Goal: Task Accomplishment & Management: Complete application form

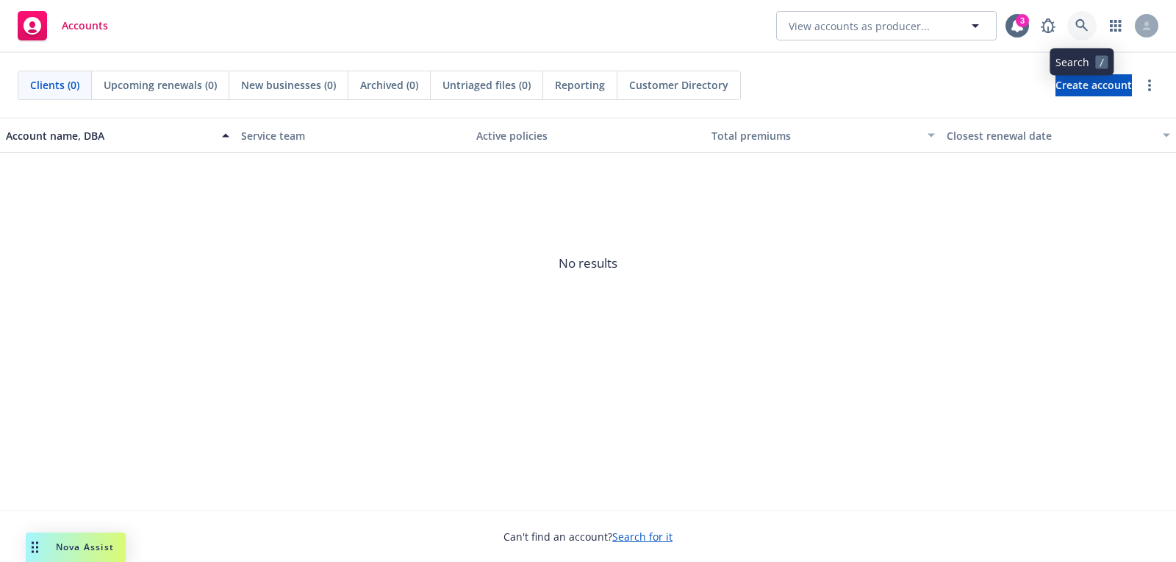
click at [1077, 23] on icon at bounding box center [1081, 25] width 13 height 13
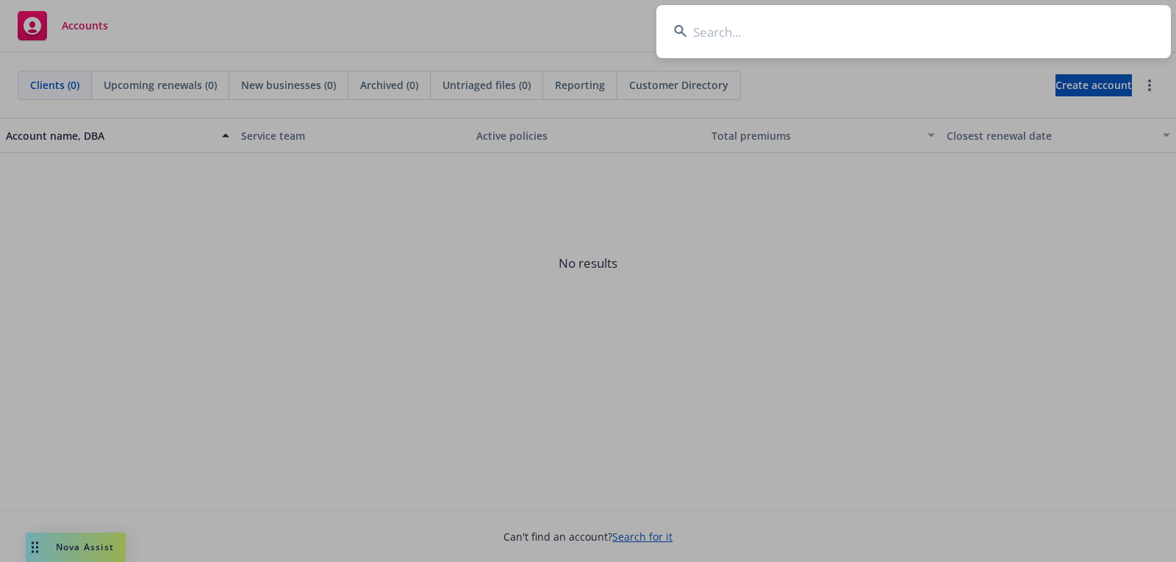
paste input "Building Materials Group, Inc"
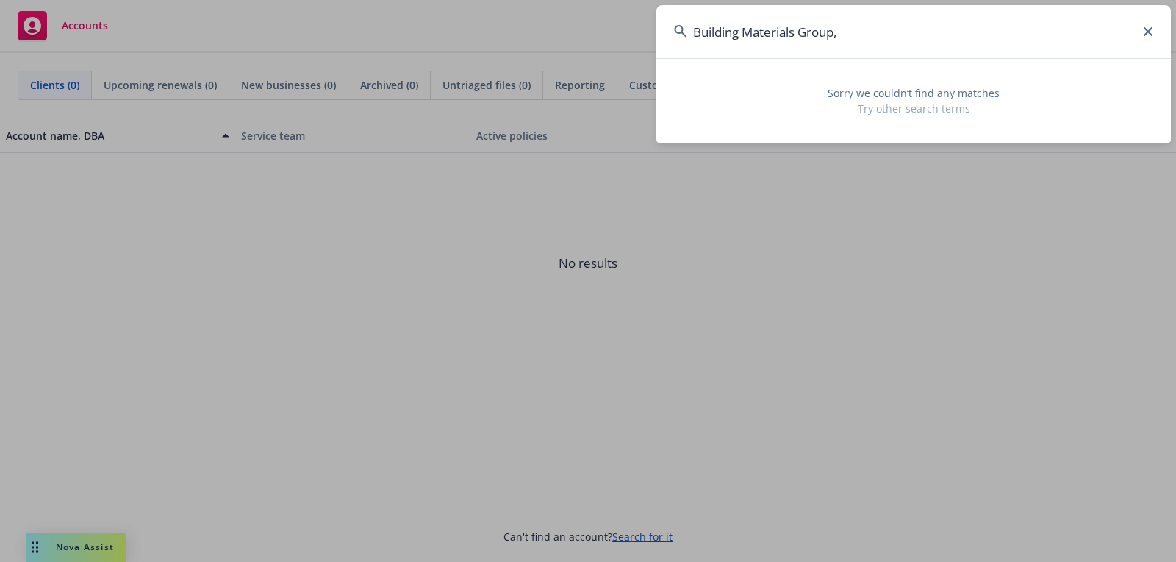
type input "Building Materials Group"
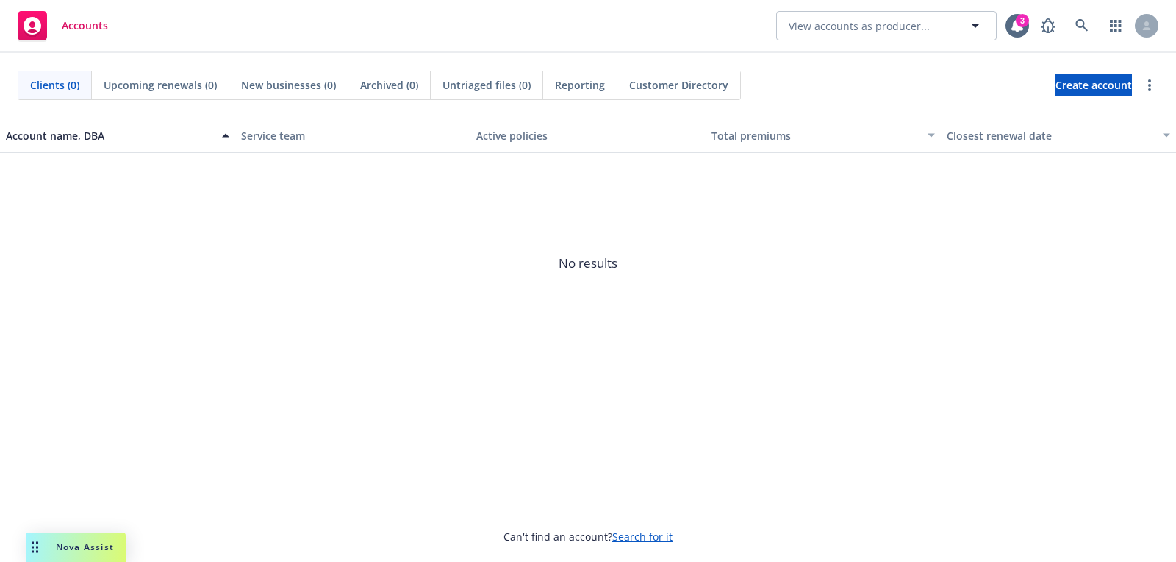
click at [1000, 85] on div "Clients (0) Upcoming renewals (0) New businesses (0) Archived (0) Untriaged fil…" at bounding box center [588, 85] width 1141 height 29
click at [1056, 90] on link "Create account" at bounding box center [1094, 85] width 76 height 22
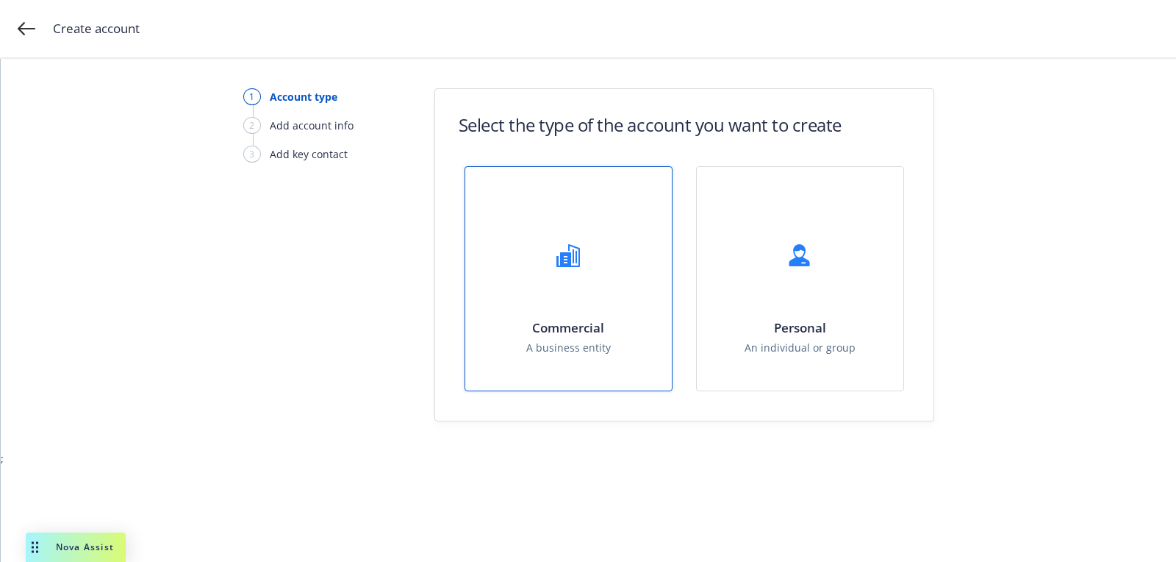
click at [598, 324] on h1 "Commercial" at bounding box center [568, 327] width 85 height 15
select select "US"
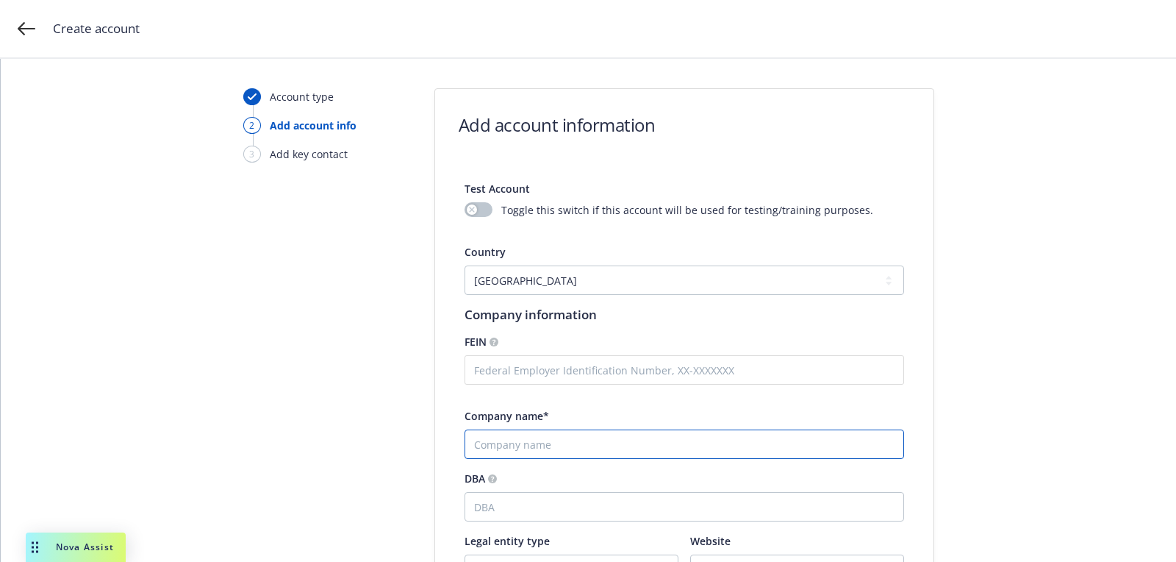
click at [573, 429] on input "Company name*" at bounding box center [685, 443] width 440 height 29
paste input "Building Materials Group, Inc"
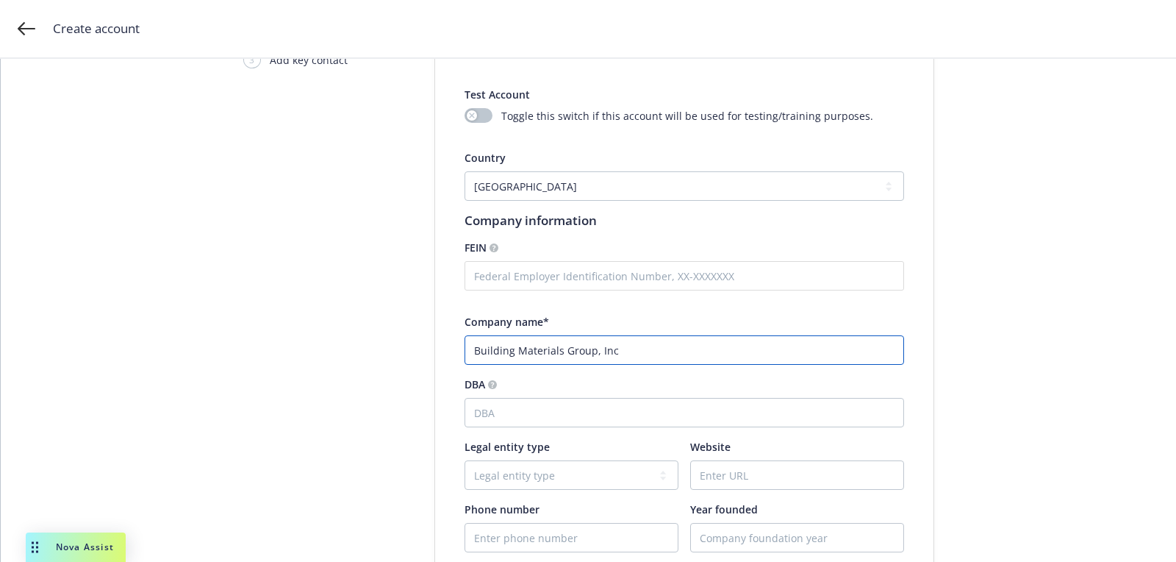
scroll to position [96, 0]
click at [475, 339] on input "Building Materials Group, Inc" at bounding box center [685, 347] width 440 height 29
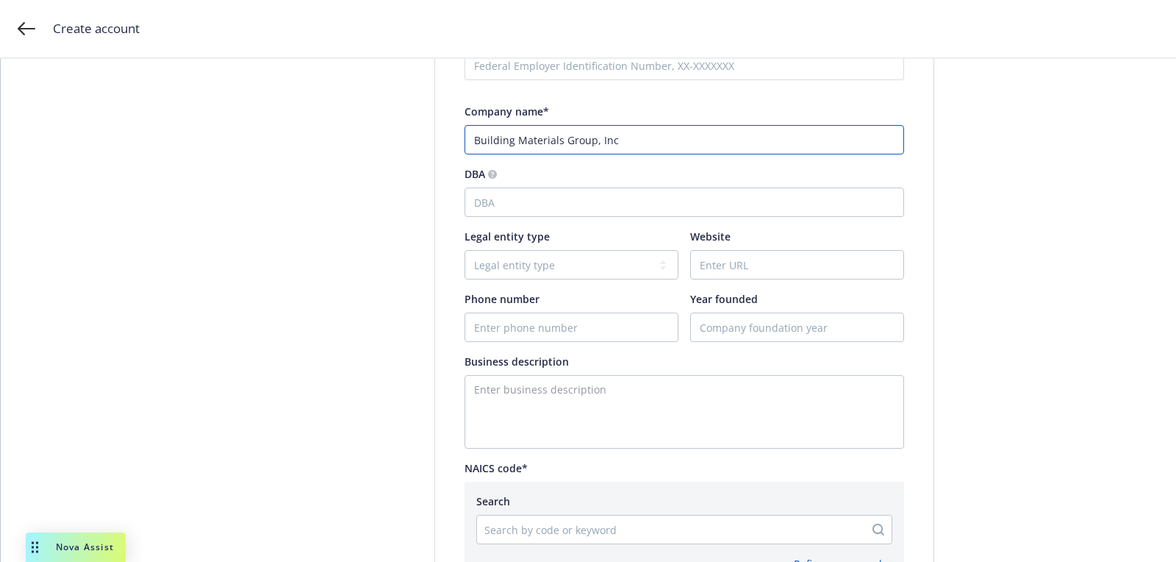
scroll to position [310, 0]
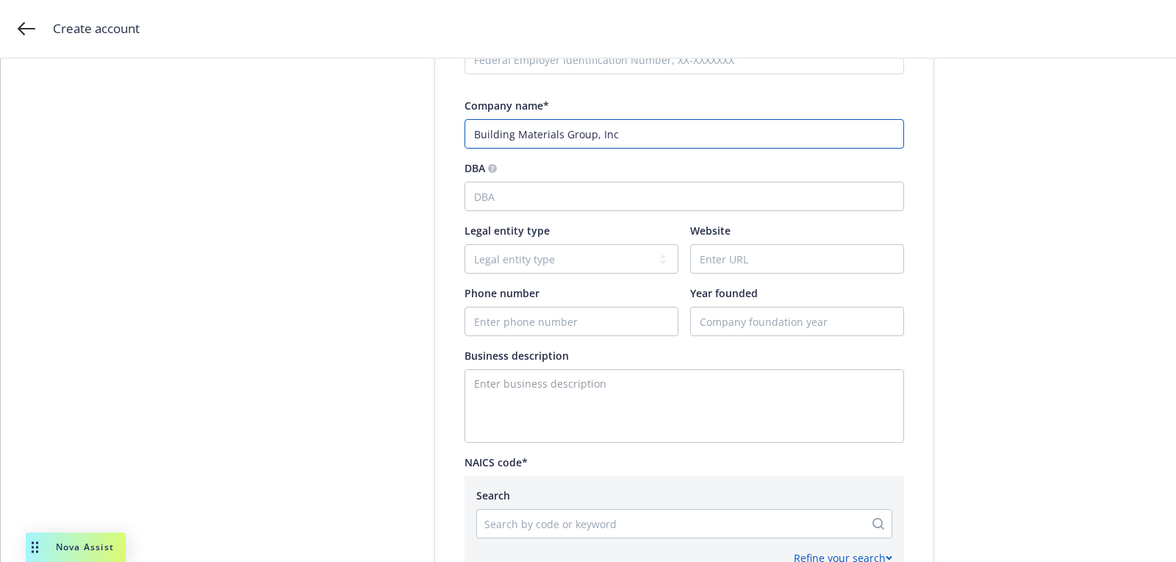
type input "Building Materials Group, Inc"
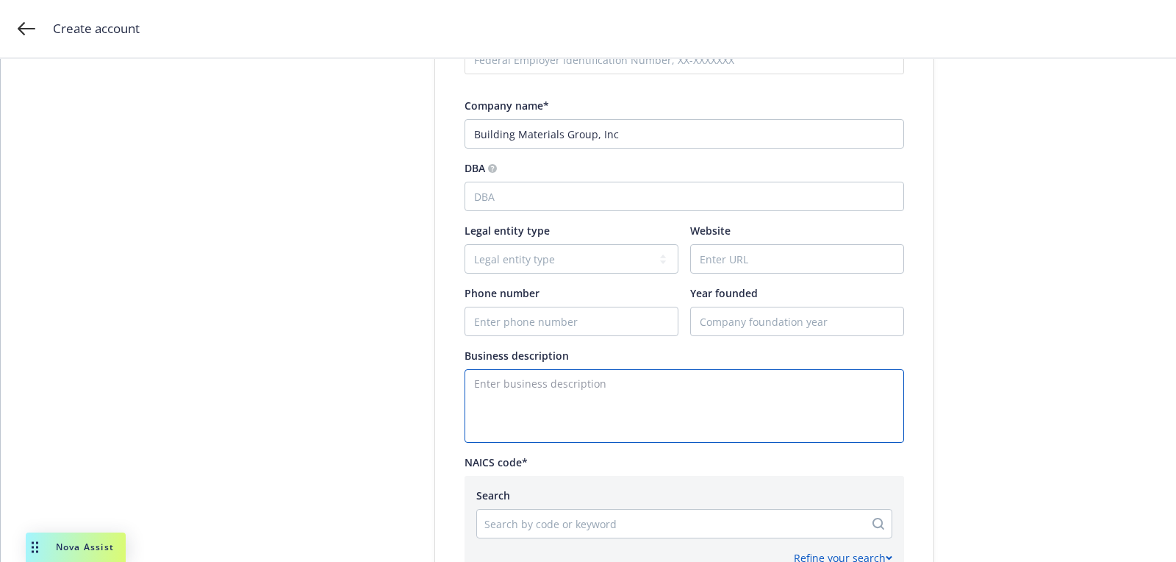
click at [550, 373] on textarea "Enter business description" at bounding box center [685, 406] width 440 height 74
paste textarea "building materials distributor"
type textarea "building materials distributor"
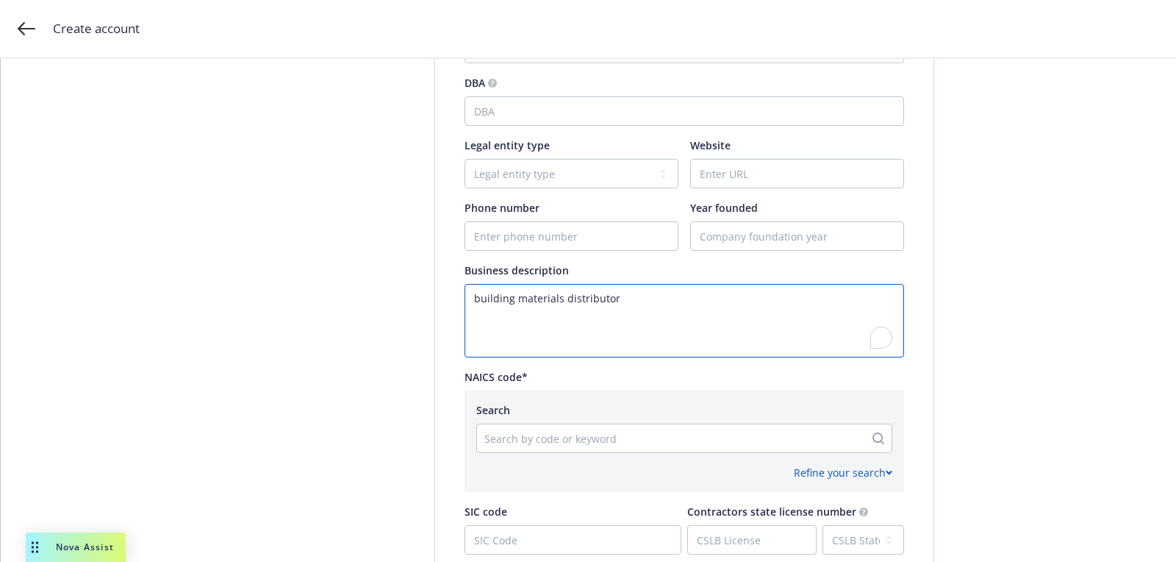
scroll to position [401, 0]
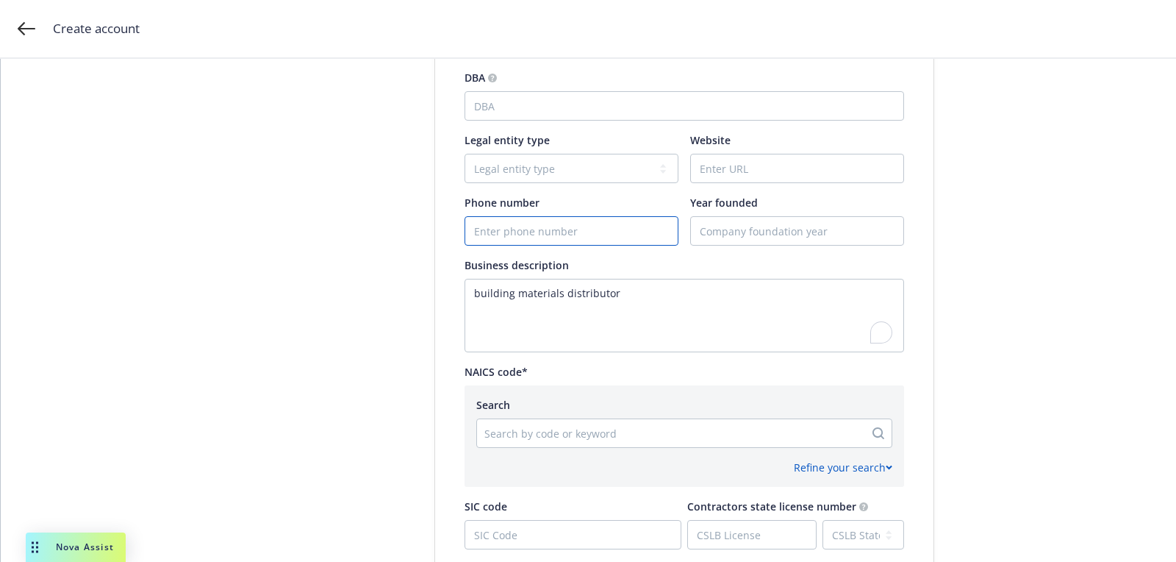
click at [612, 231] on input "Phone number" at bounding box center [571, 231] width 212 height 28
paste input "buildingmaterialsgroup"
type input "buildingmaterialsgroup"
paste input "buildingmaterialsgroup"
click at [748, 160] on input "Website" at bounding box center [797, 168] width 212 height 28
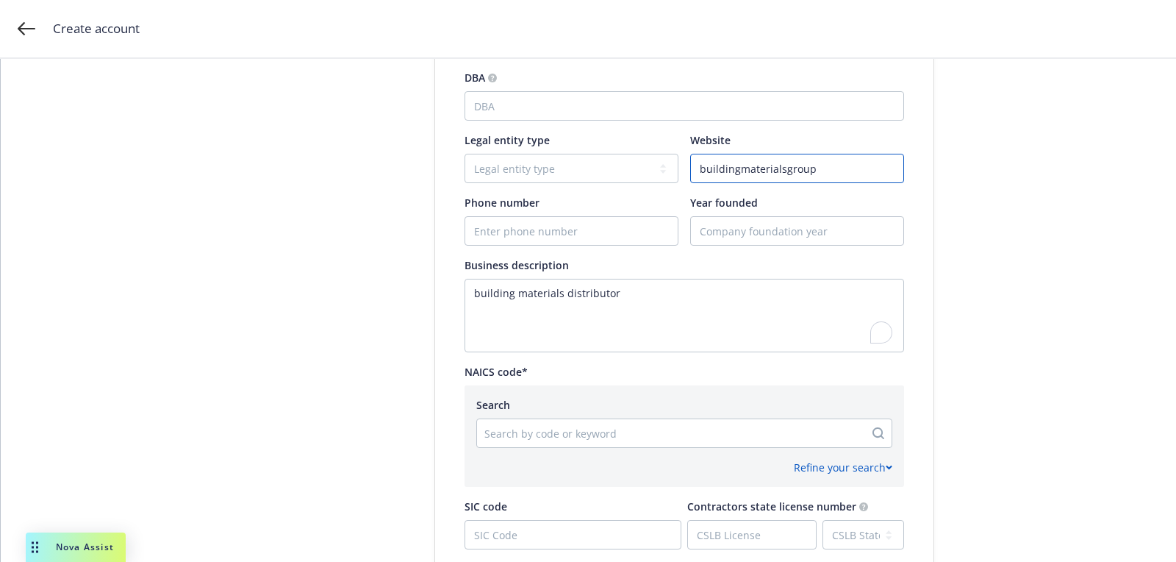
paste input ".com"
type input "[DOMAIN_NAME]"
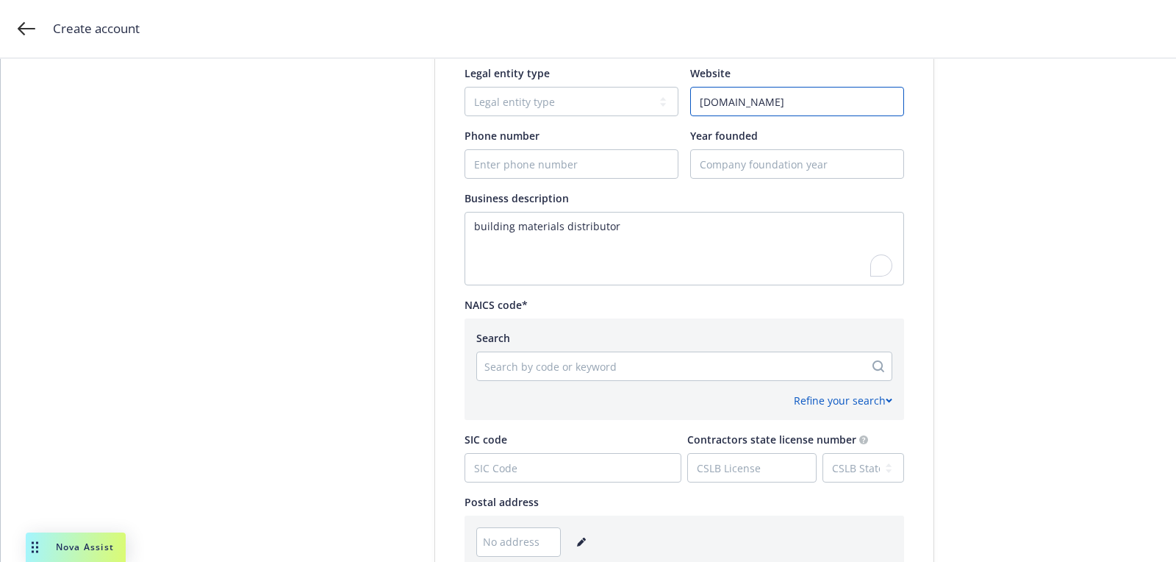
scroll to position [537, 0]
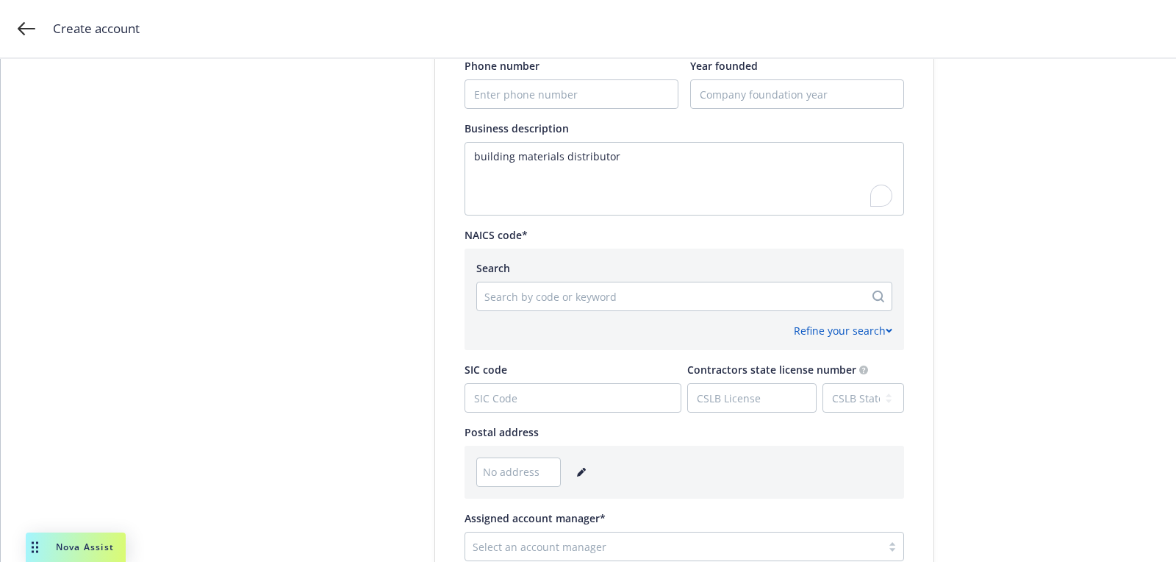
click at [527, 307] on div "Search by code or keyword" at bounding box center [684, 296] width 416 height 29
paste input "444180"
type input "444180"
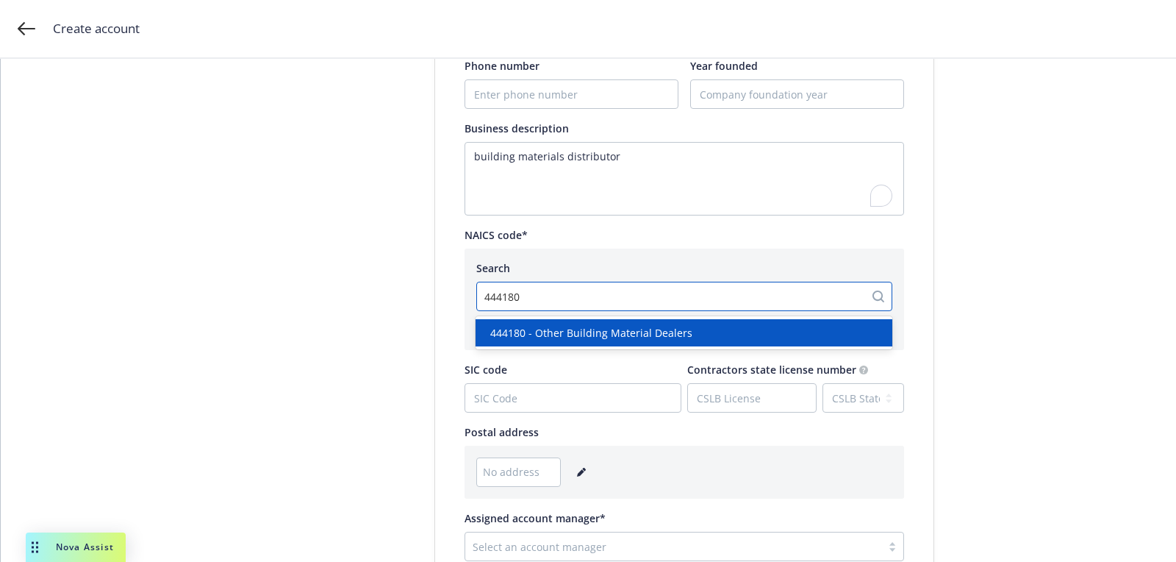
click at [553, 334] on span "444180 - Other Building Material Dealers" at bounding box center [591, 332] width 202 height 15
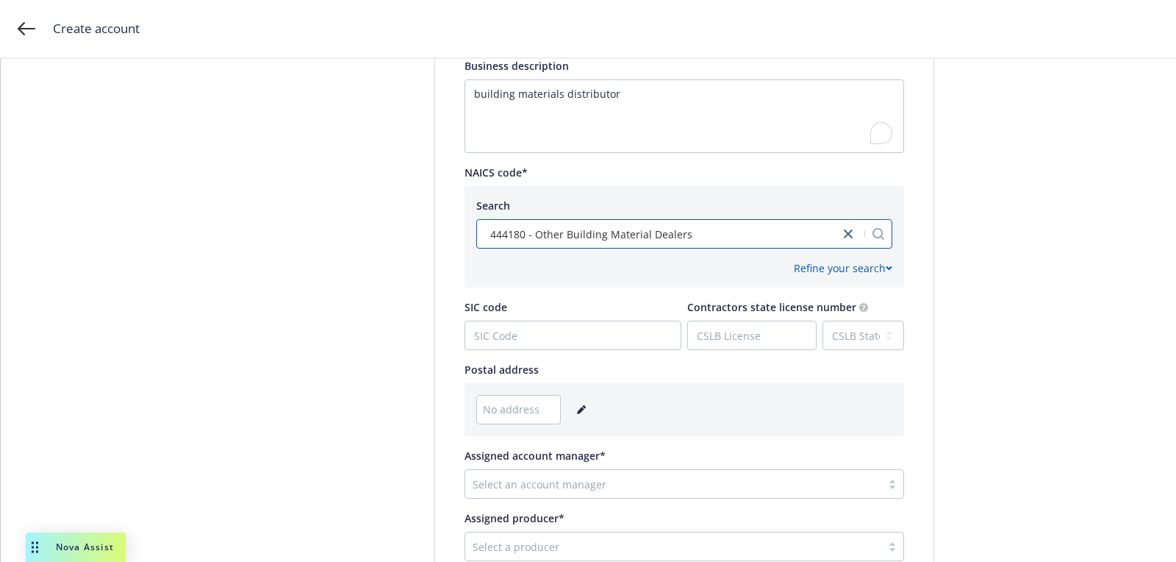
scroll to position [732, 0]
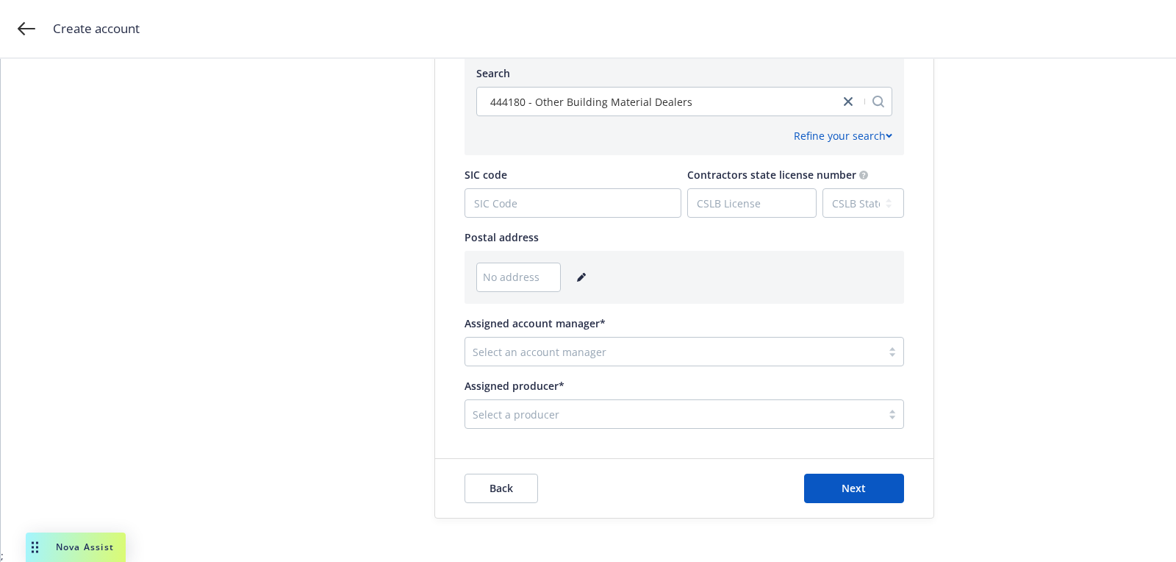
click at [580, 269] on link "editPencil" at bounding box center [582, 277] width 18 height 18
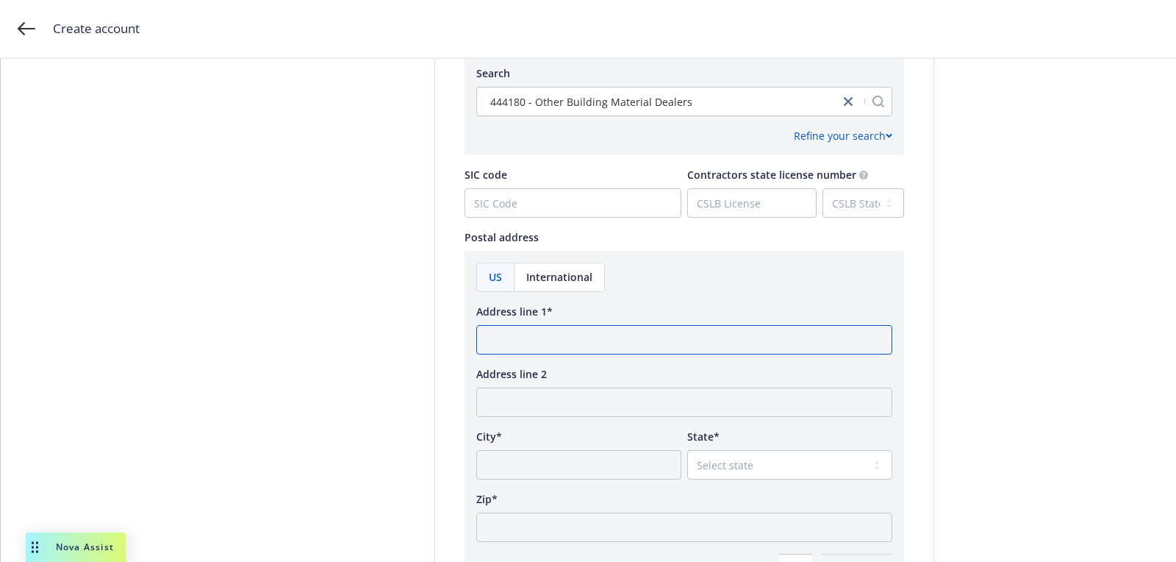
click at [564, 337] on input "Address line 1*" at bounding box center [684, 339] width 416 height 29
paste input "[STREET_ADDRESS]"
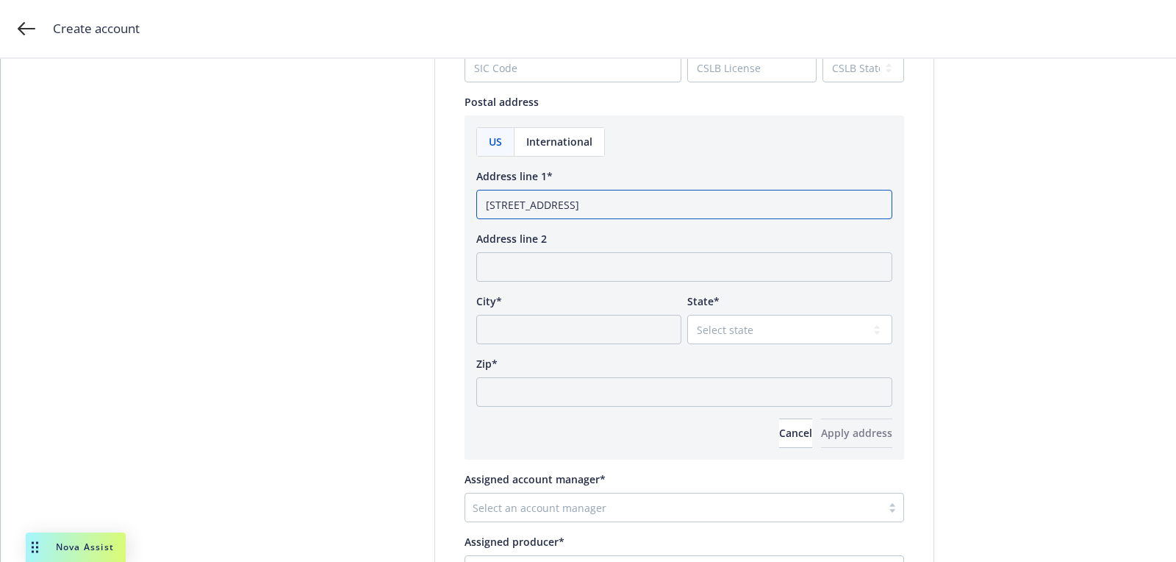
scroll to position [909, 0]
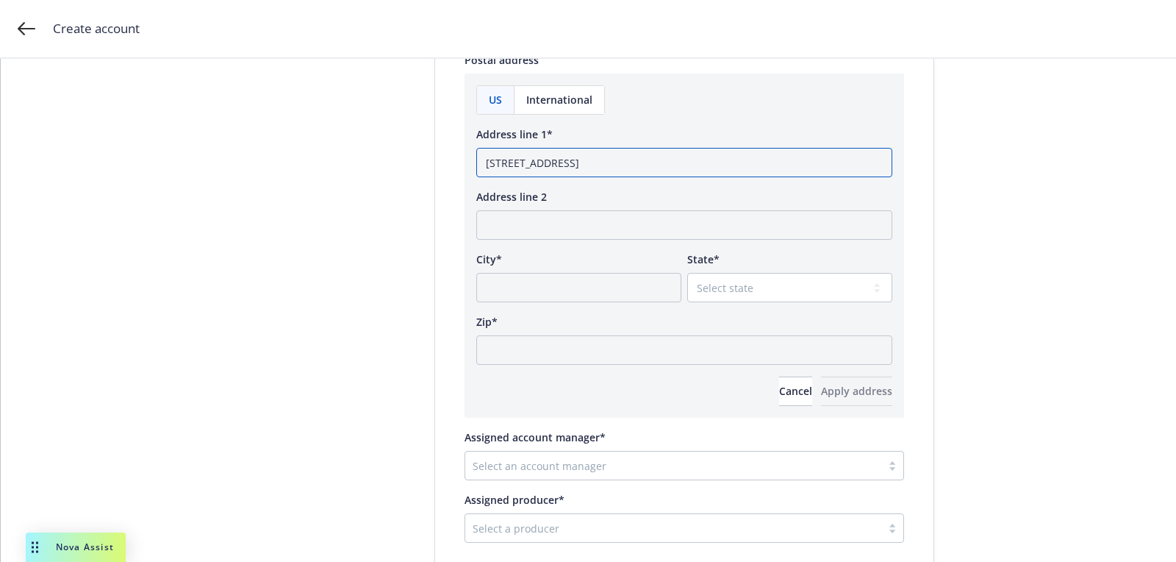
click at [684, 167] on input "[STREET_ADDRESS]" at bounding box center [684, 162] width 416 height 29
type input "[STREET_ADDRESS]"
click at [667, 343] on input "Zip*" at bounding box center [684, 349] width 416 height 29
paste input "95401"
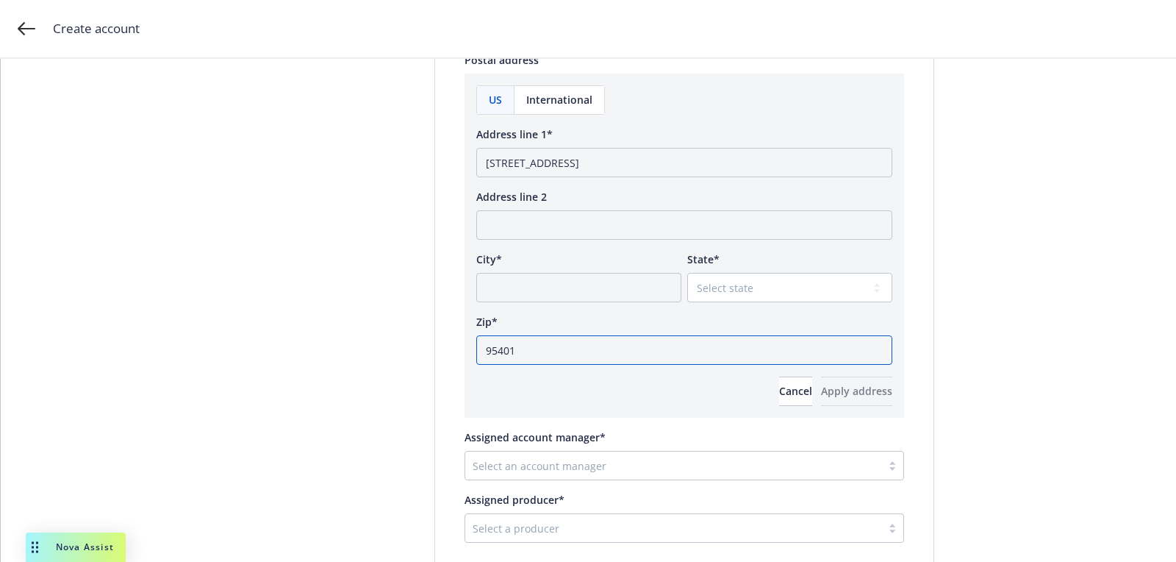
type input "95401"
click at [734, 301] on div "US International Address line 1* [STREET_ADDRESS] Address line 2 City* State* S…" at bounding box center [684, 245] width 416 height 320
click at [734, 288] on select "Select state [US_STATE] [US_STATE] [US_STATE] [US_STATE] [US_STATE] [PERSON_NAM…" at bounding box center [789, 287] width 205 height 29
select select "CA"
click at [687, 273] on select "Select state [US_STATE] [US_STATE] [US_STATE] [US_STATE] [US_STATE] [PERSON_NAM…" at bounding box center [789, 287] width 205 height 29
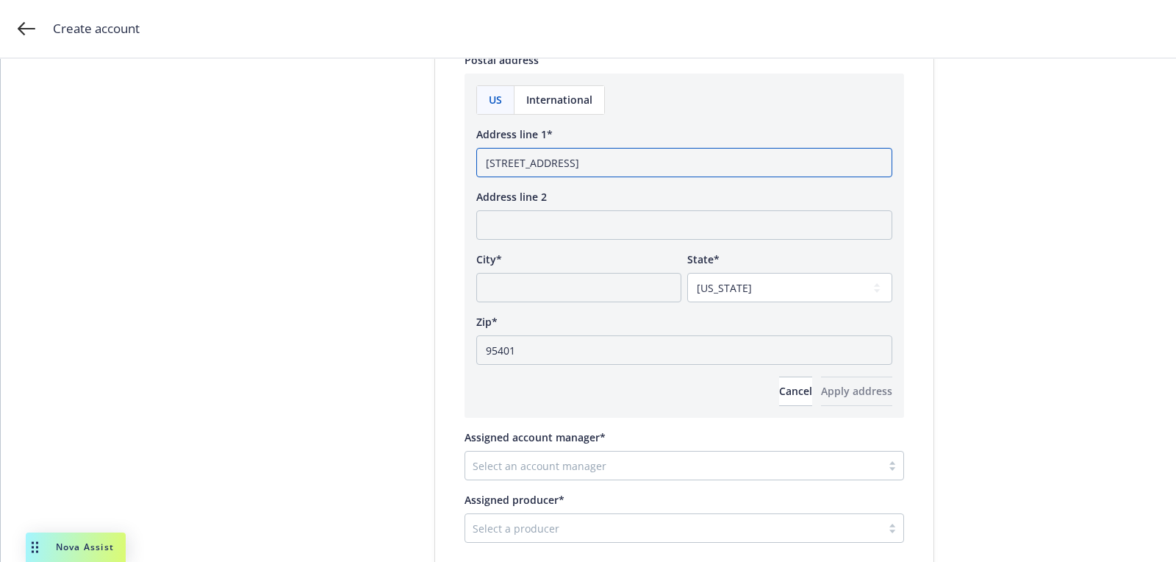
drag, startPoint x: 651, startPoint y: 160, endPoint x: 601, endPoint y: 160, distance: 49.3
click at [601, 160] on input "[STREET_ADDRESS]" at bounding box center [684, 162] width 416 height 29
type input "[STREET_ADDRESS]"
click at [551, 279] on input "City*" at bounding box center [578, 287] width 205 height 29
paste input "Santa [PERSON_NAME]"
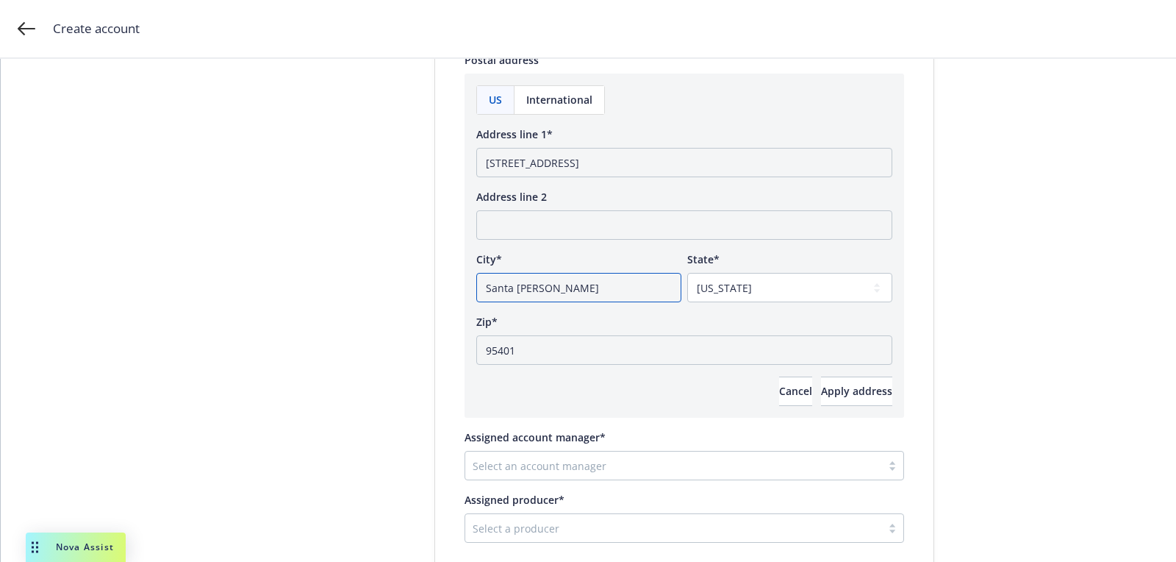
type input "Santa [PERSON_NAME]"
drag, startPoint x: 596, startPoint y: 163, endPoint x: 891, endPoint y: 187, distance: 295.7
click at [834, 187] on div "US International Address line 1* [GEOGRAPHIC_DATA] , [GEOGRAPHIC_DATA] Address …" at bounding box center [684, 245] width 416 height 320
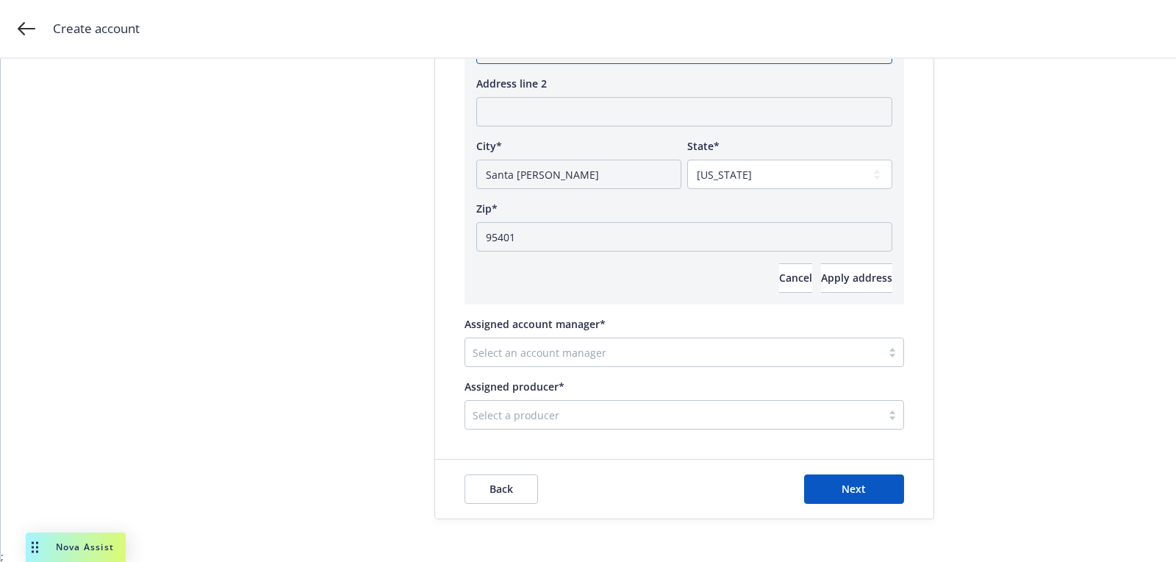
type input "[STREET_ADDRESS]"
click at [842, 293] on div "US International Address line 1* 427 [GEOGRAPHIC_DATA] Address line 2 City* [GE…" at bounding box center [685, 132] width 440 height 344
click at [834, 280] on span "Apply address" at bounding box center [856, 278] width 71 height 14
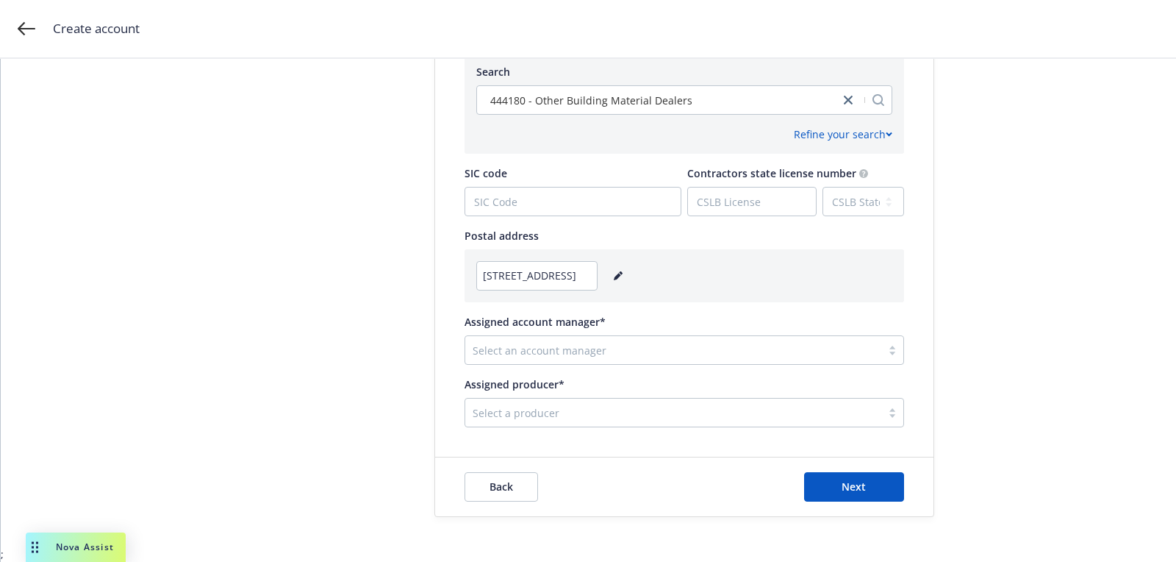
scroll to position [732, 0]
click at [666, 341] on div "Select an account manager" at bounding box center [673, 352] width 416 height 24
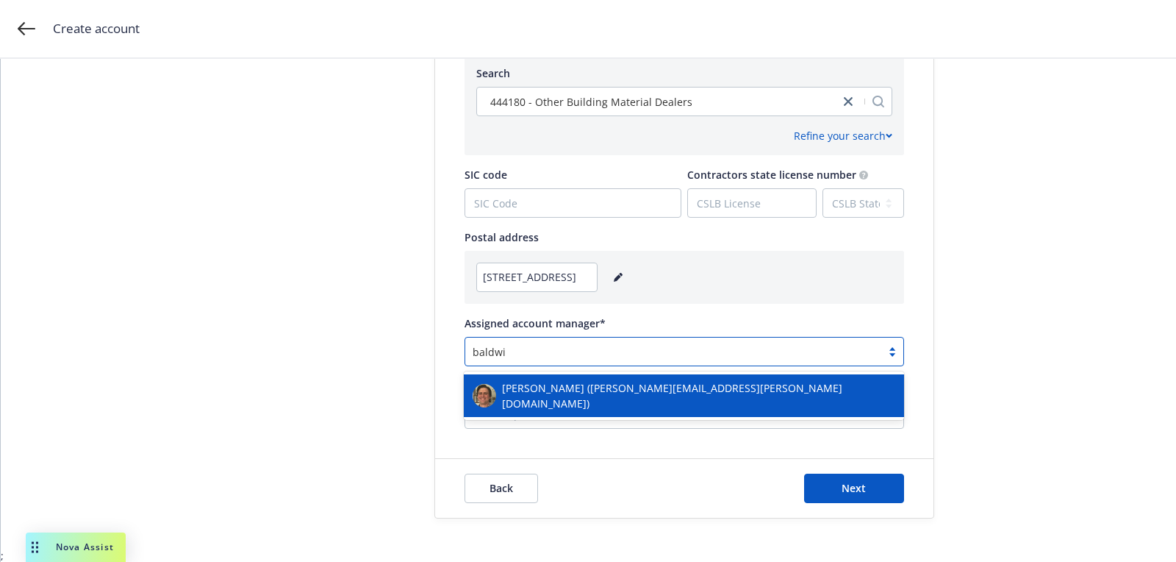
type input "[PERSON_NAME]"
click at [623, 375] on div "[PERSON_NAME] ([PERSON_NAME][EMAIL_ADDRESS][PERSON_NAME][DOMAIN_NAME])" at bounding box center [684, 395] width 440 height 43
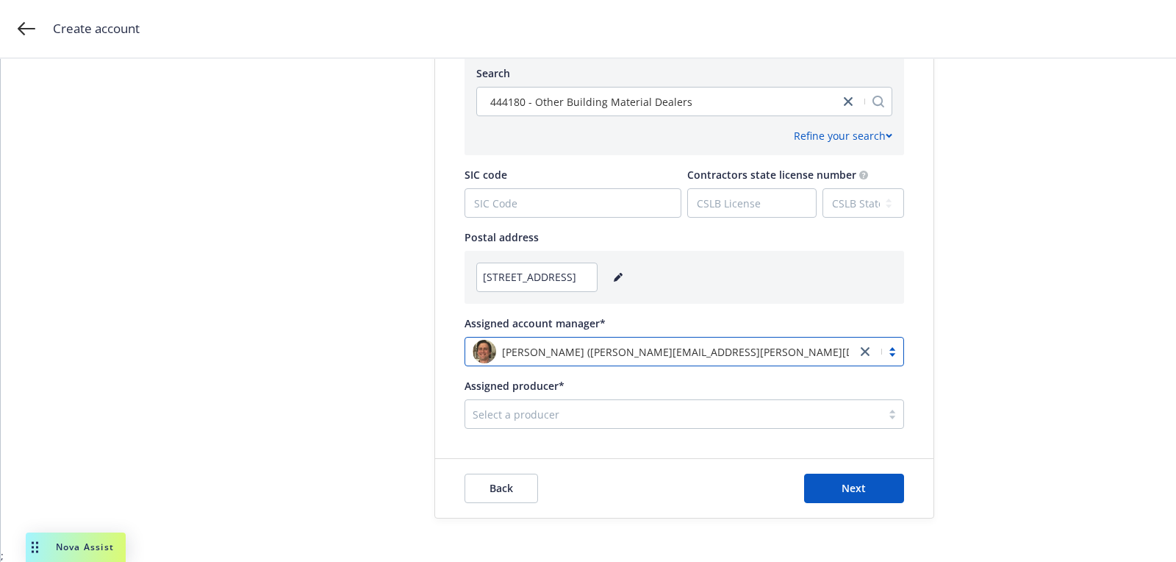
click at [621, 407] on div at bounding box center [673, 414] width 401 height 18
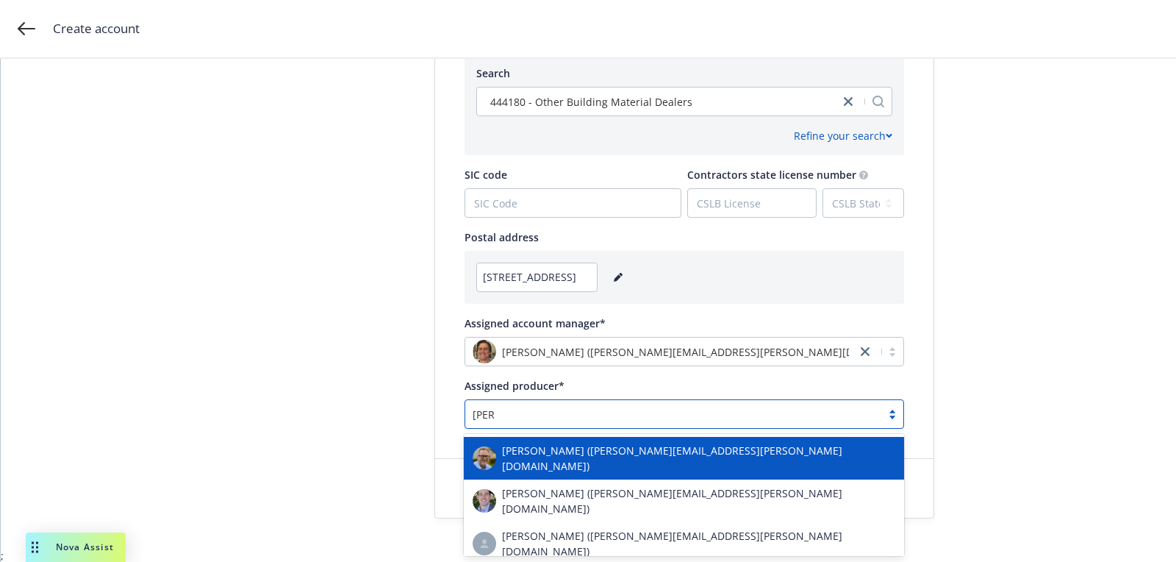
type input "[PERSON_NAME] d"
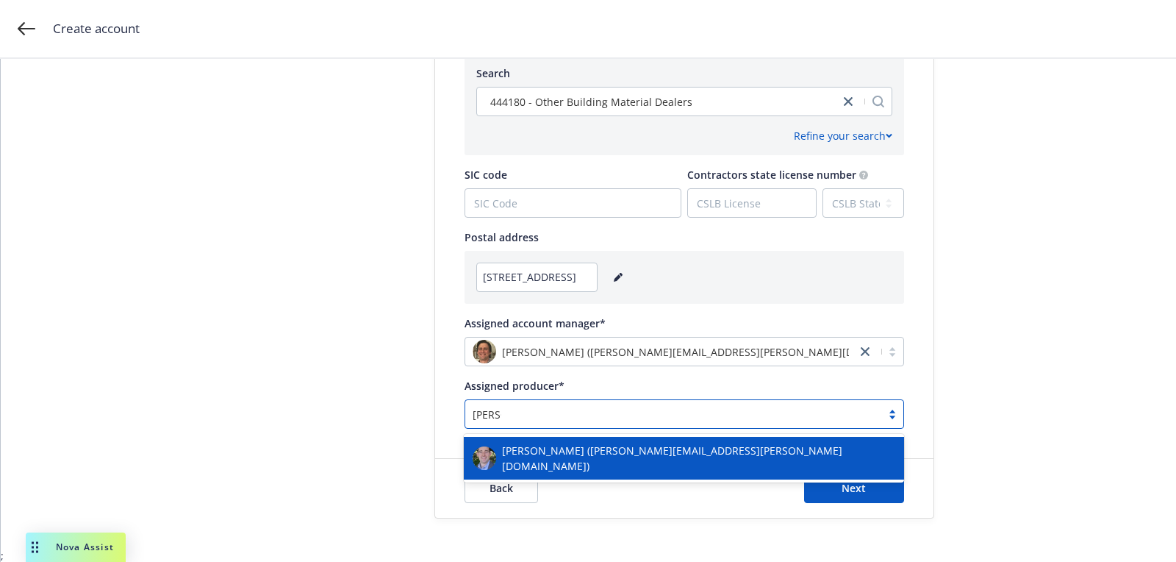
click at [615, 441] on div "[PERSON_NAME] ([PERSON_NAME][EMAIL_ADDRESS][PERSON_NAME][DOMAIN_NAME])" at bounding box center [684, 458] width 440 height 43
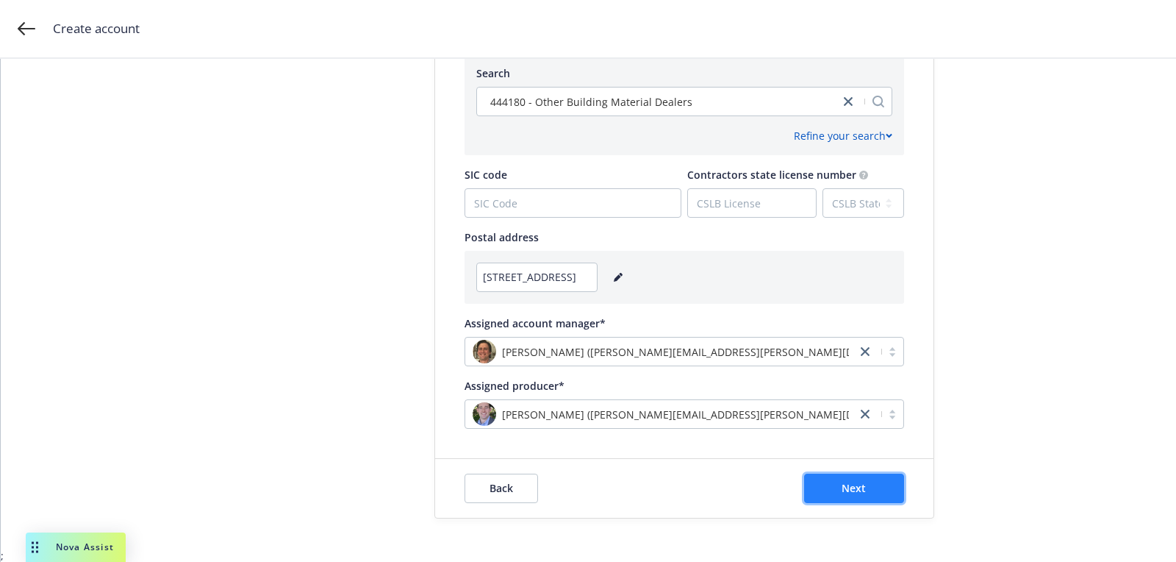
click at [837, 480] on button "Next" at bounding box center [854, 487] width 100 height 29
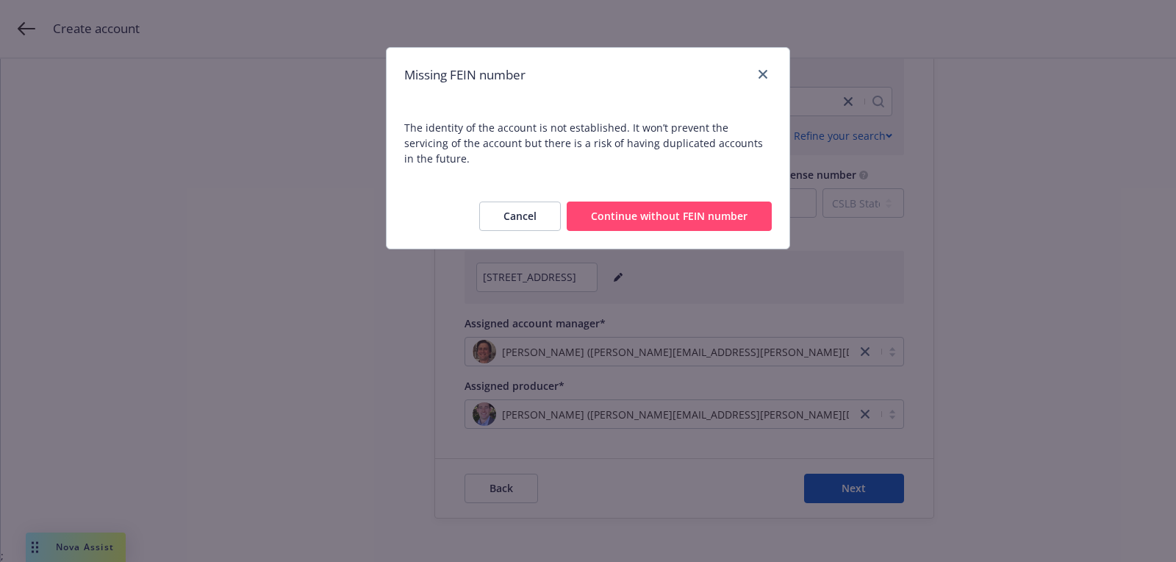
click at [638, 217] on div "Cancel Continue without FEIN number" at bounding box center [588, 216] width 403 height 65
click at [632, 207] on button "Continue without FEIN number" at bounding box center [669, 215] width 205 height 29
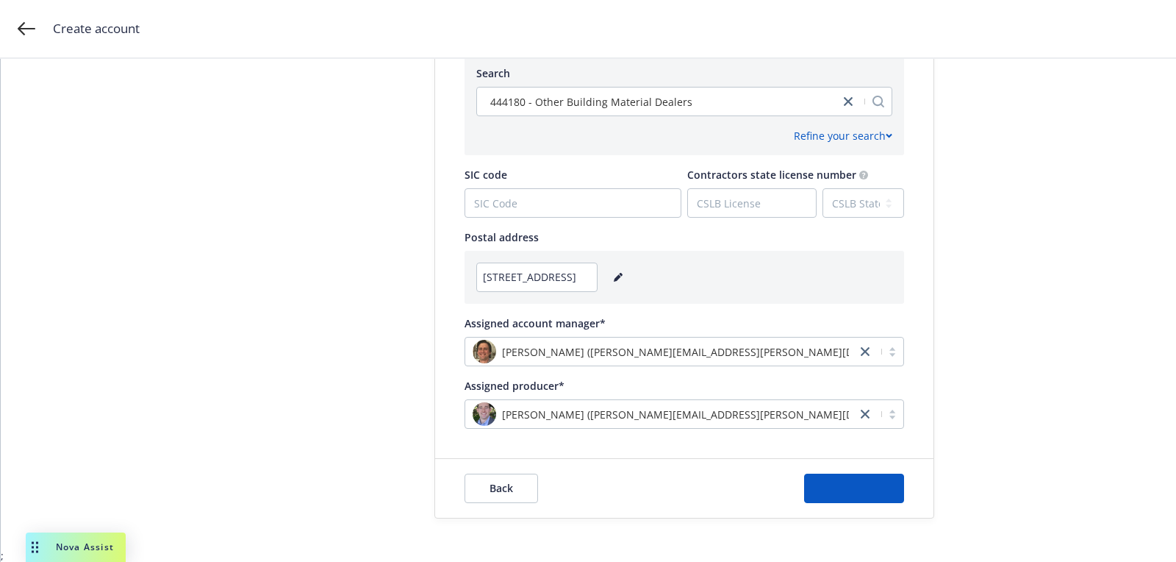
scroll to position [0, 0]
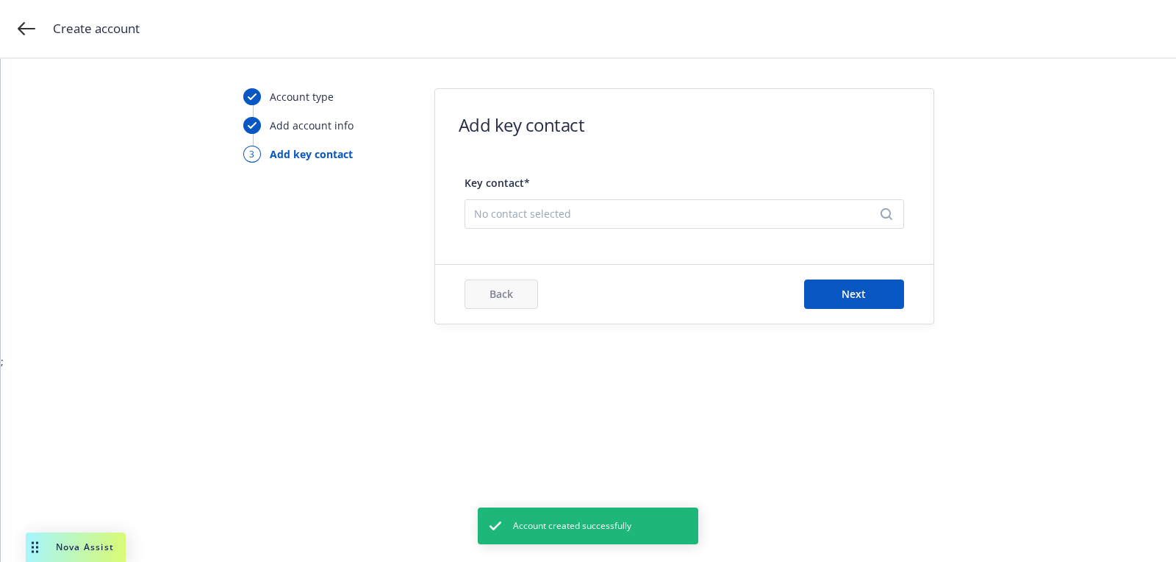
click at [583, 233] on div "Key contact* No contact selected" at bounding box center [685, 200] width 440 height 68
click at [576, 215] on span "No contact selected" at bounding box center [678, 213] width 409 height 15
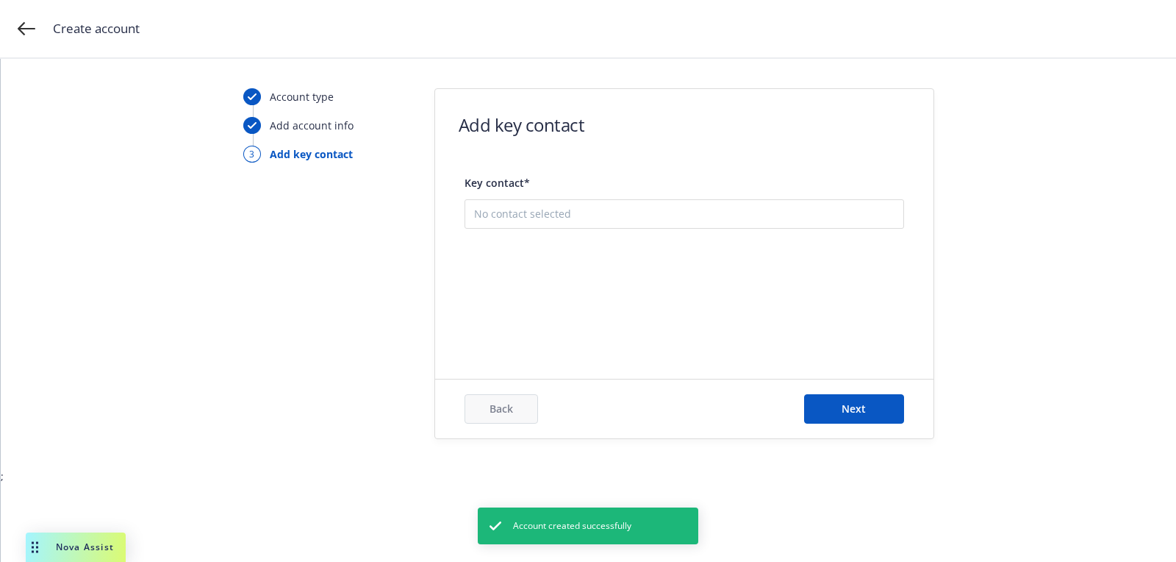
click at [640, 301] on div "Add new contact" at bounding box center [684, 287] width 438 height 47
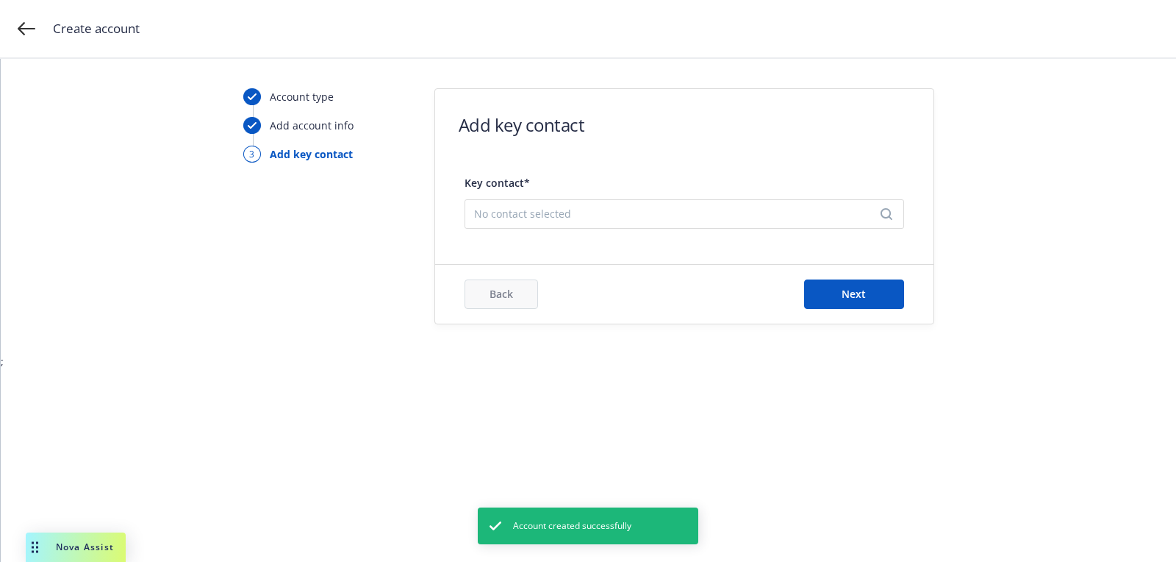
click at [593, 237] on form "Add key contact Key contact* No contact selected Back Next" at bounding box center [684, 206] width 498 height 234
click at [583, 218] on span "No contact selected" at bounding box center [678, 213] width 409 height 15
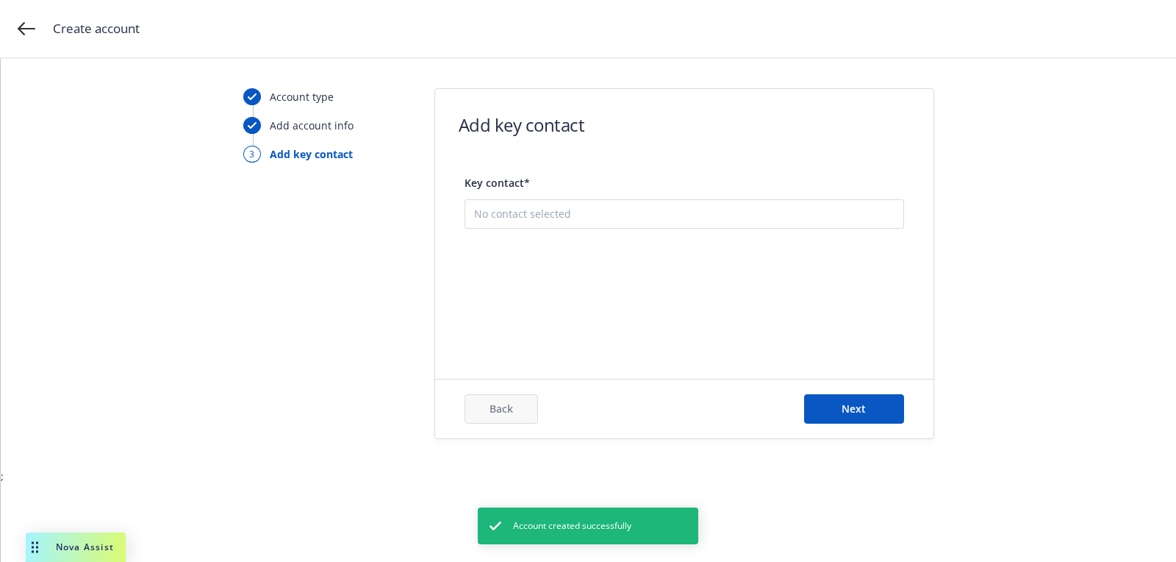
click at [634, 288] on button "Add new contact" at bounding box center [684, 287] width 420 height 29
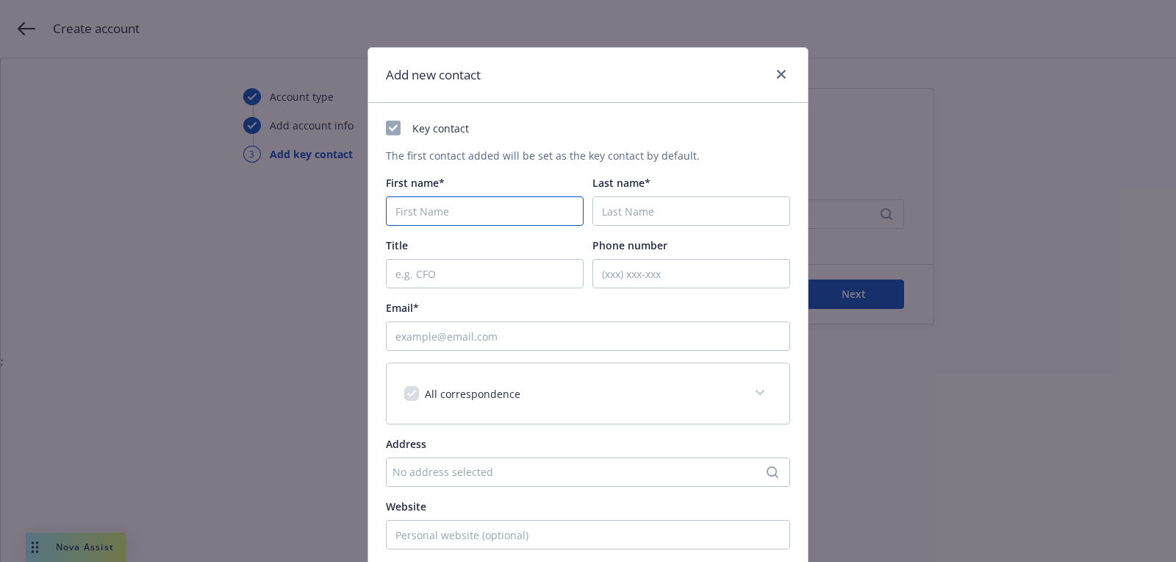
click at [552, 201] on input "First name*" at bounding box center [485, 210] width 198 height 29
paste input "Mark"
type input "Mark"
paste input "[PERSON_NAME]"
type input "[PERSON_NAME]"
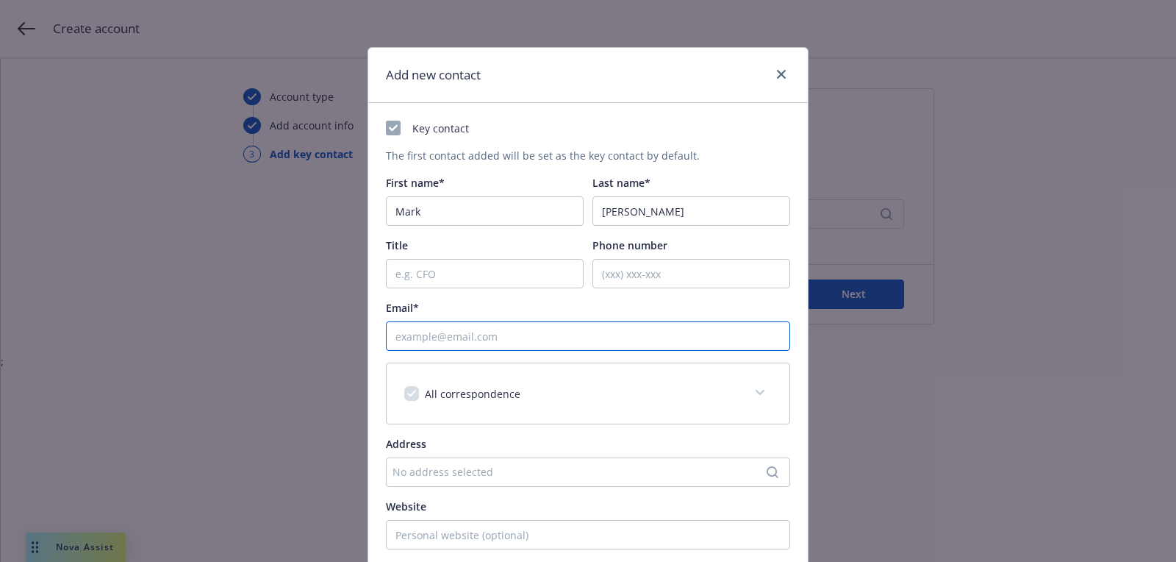
click at [565, 339] on input "Email*" at bounding box center [588, 335] width 404 height 29
paste input "[EMAIL_ADDRESS][DOMAIN_NAME]"
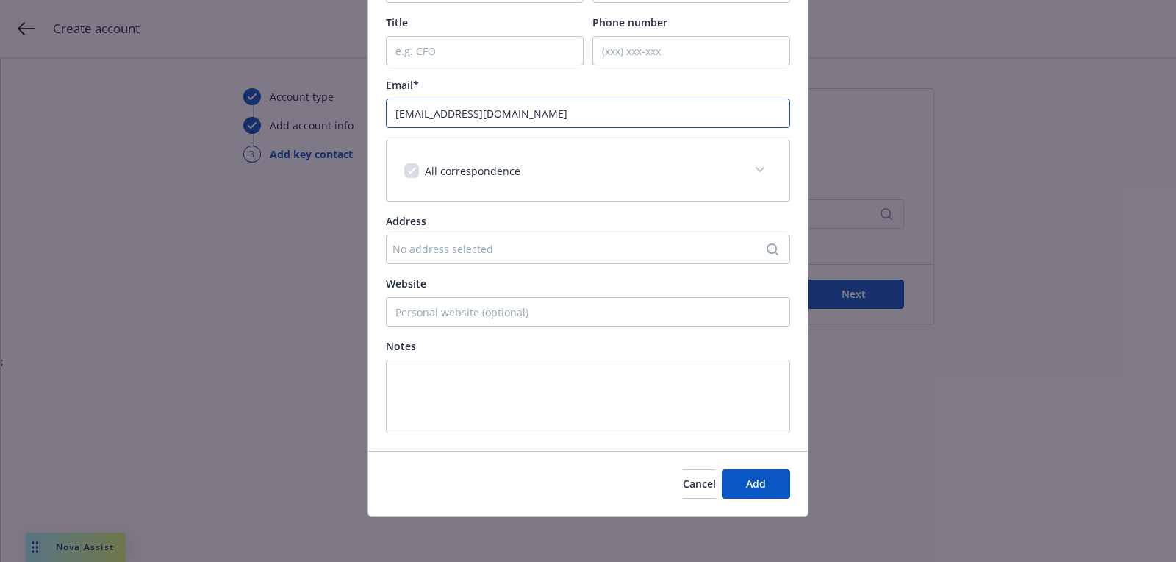
type input "[EMAIL_ADDRESS][DOMAIN_NAME]"
click at [764, 459] on div "Cancel Add" at bounding box center [588, 483] width 440 height 65
click at [760, 489] on button "Add" at bounding box center [756, 483] width 68 height 29
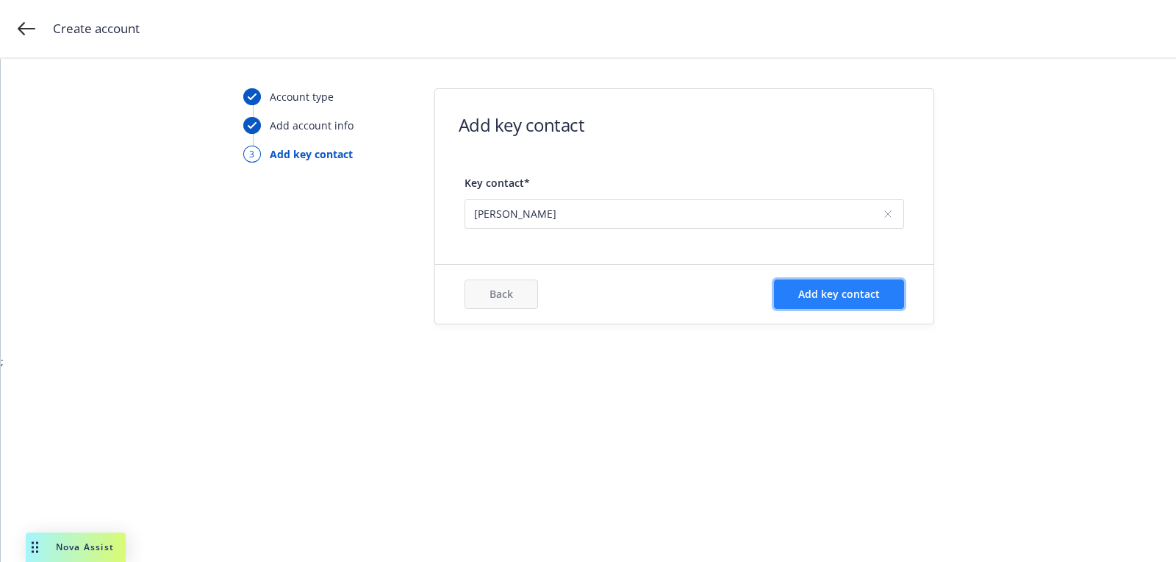
click at [842, 288] on span "Add key contact" at bounding box center [839, 294] width 82 height 14
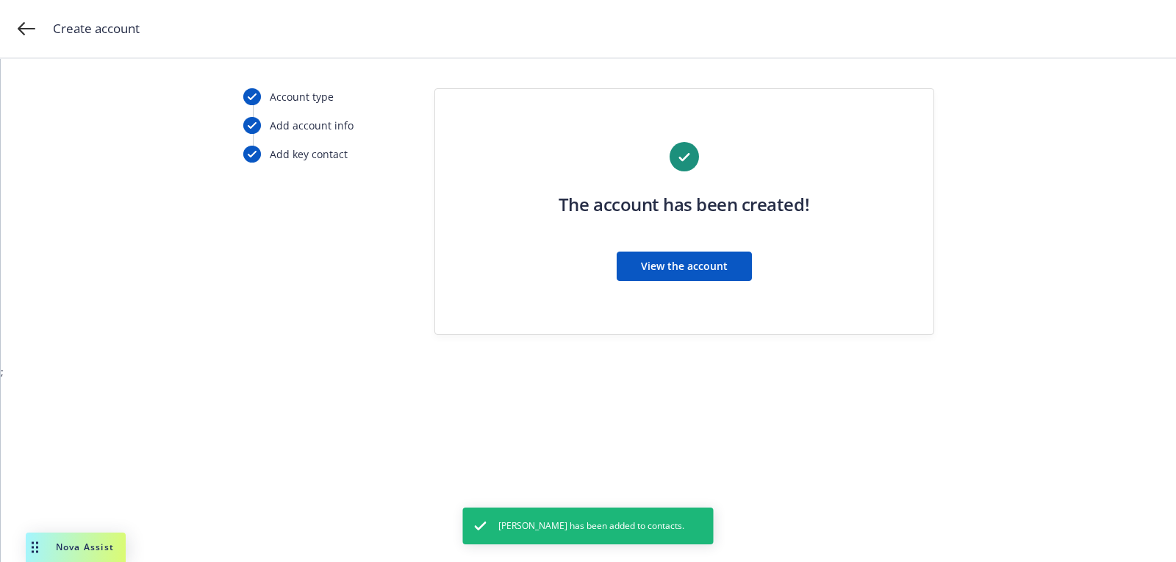
click at [614, 268] on div "View the account" at bounding box center [684, 265] width 251 height 29
click at [640, 264] on button "View the account" at bounding box center [684, 265] width 135 height 29
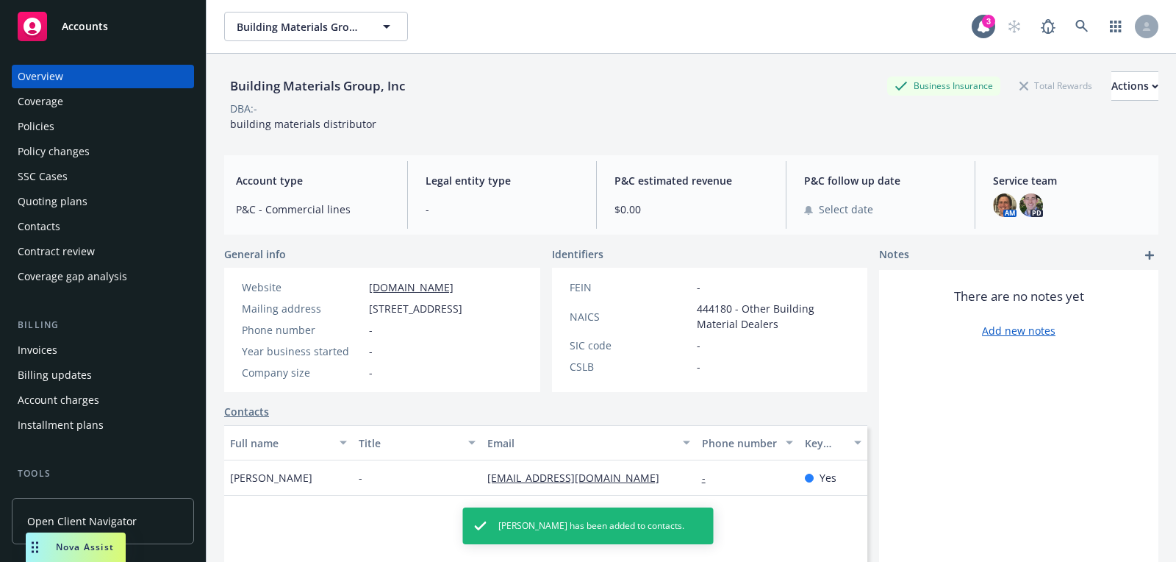
click at [82, 205] on div "Quoting plans" at bounding box center [53, 202] width 70 height 24
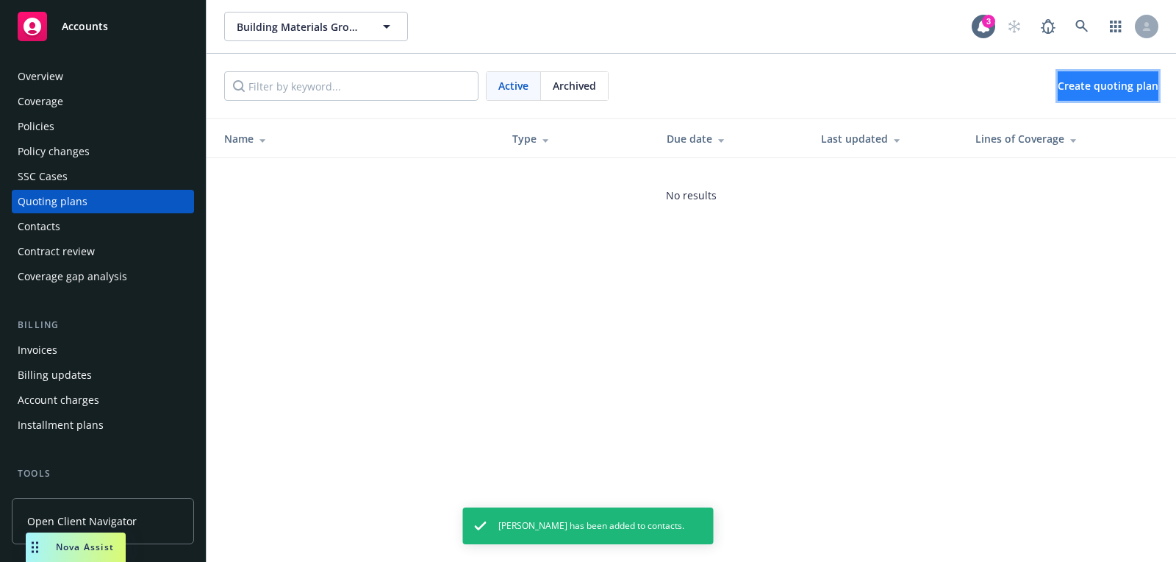
click at [1081, 72] on link "Create quoting plan" at bounding box center [1108, 85] width 101 height 29
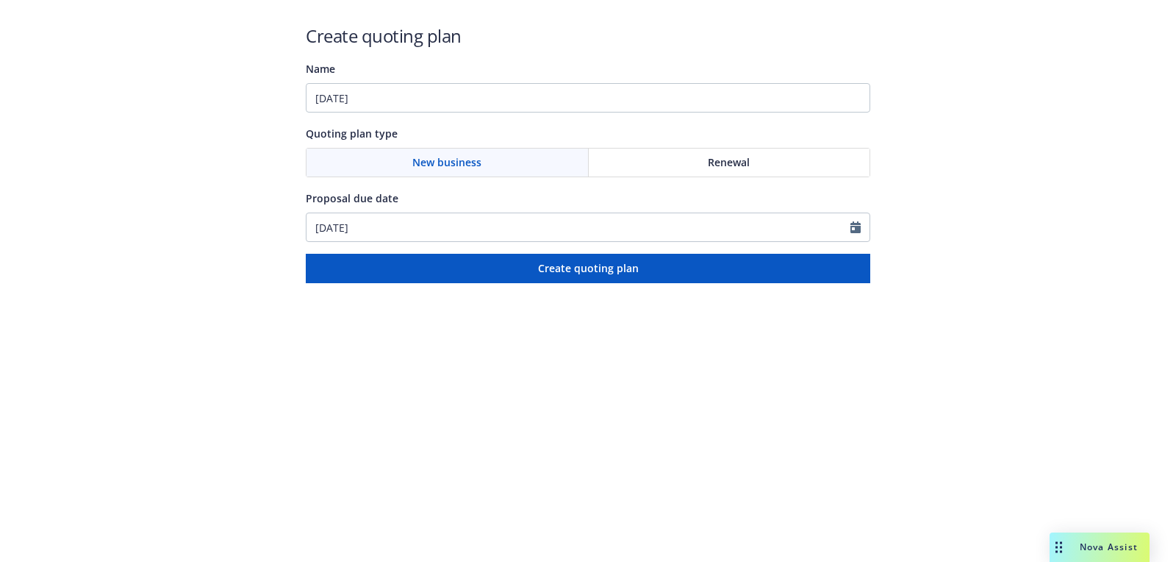
type input "[DATE]"
click at [415, 216] on input "[DATE]" at bounding box center [579, 227] width 544 height 28
select select "9"
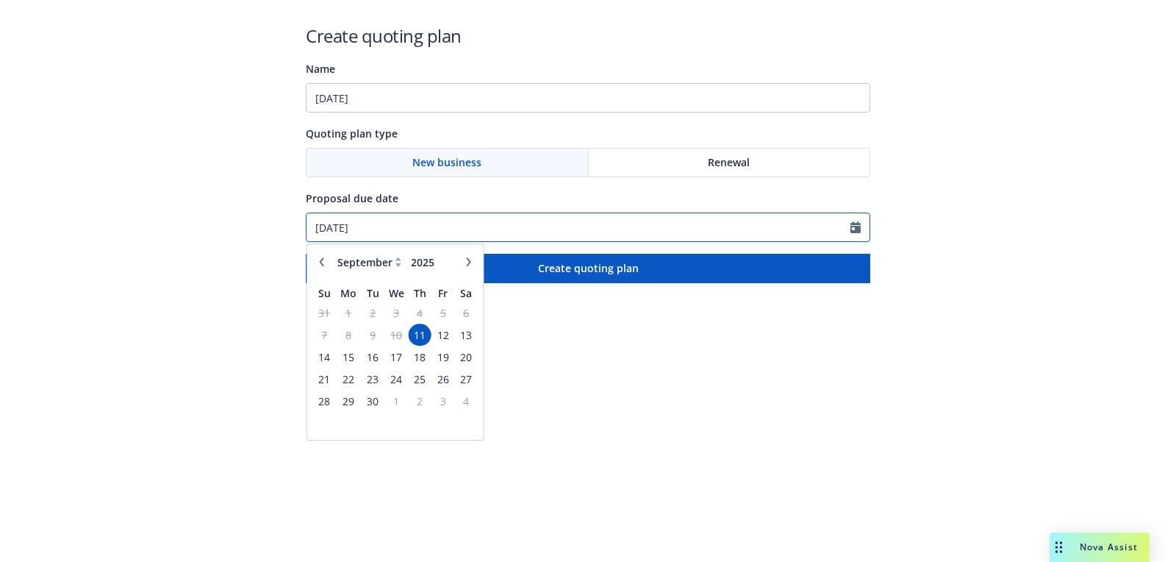
paste input "10/0"
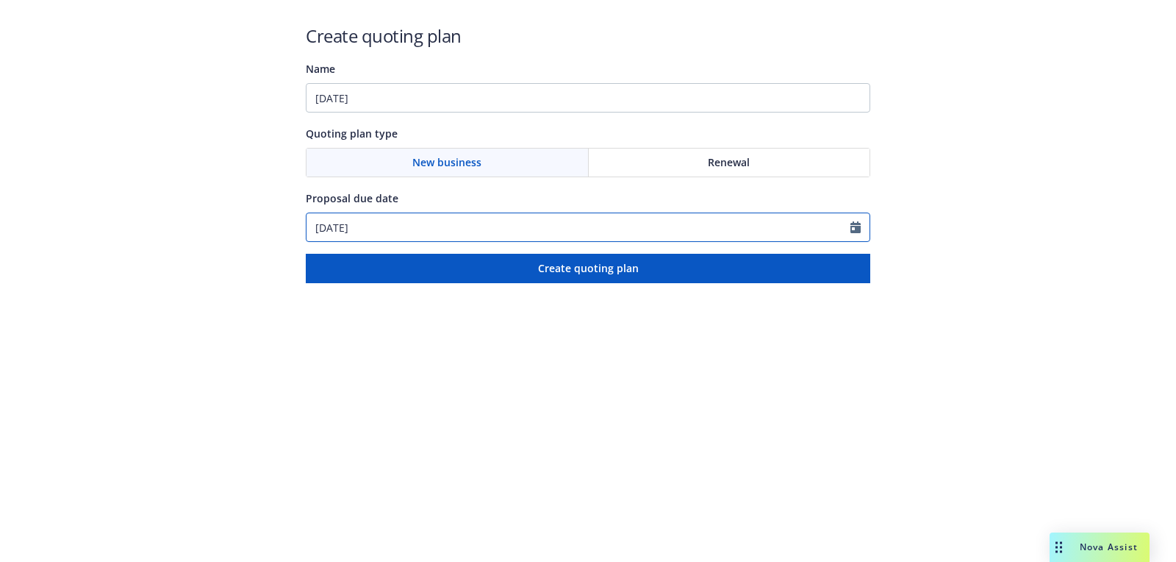
type input "[DATE]"
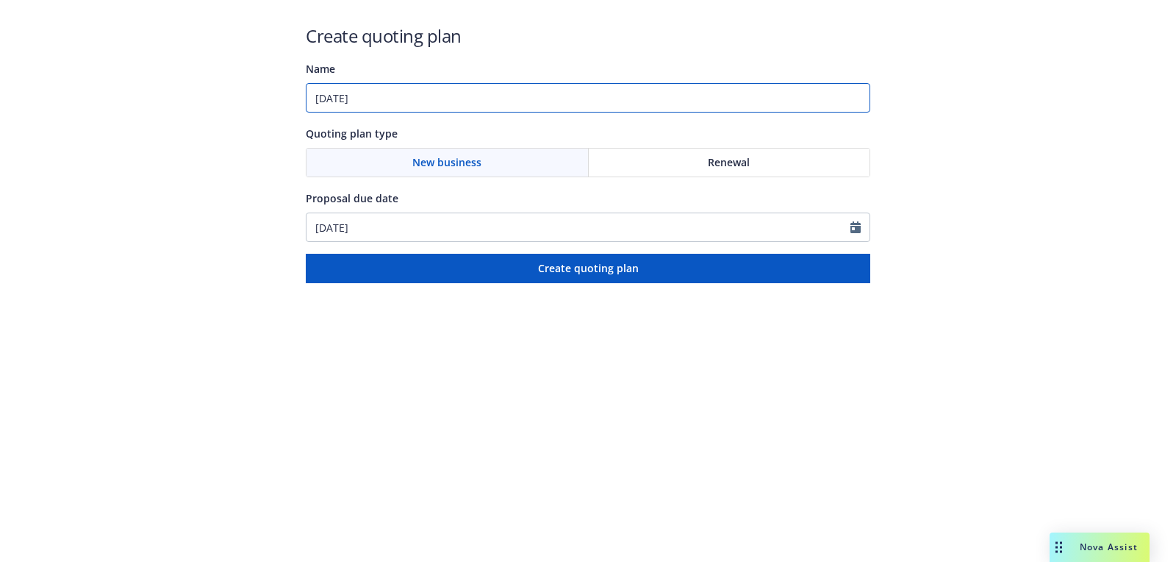
click at [424, 104] on input "[DATE]" at bounding box center [588, 97] width 565 height 29
paste input "Commercial Package"
type input "[DATE]: Commercial Package"
click at [537, 283] on html "Create quoting plan Name [DATE]: Commercial Package Quoting plan type New busin…" at bounding box center [588, 141] width 1176 height 283
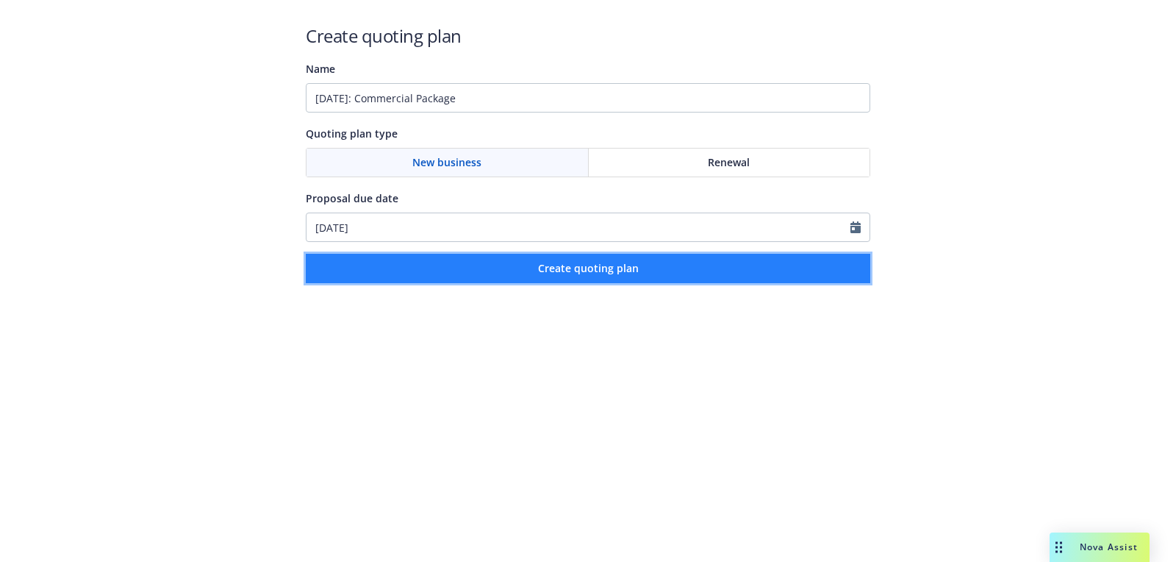
click at [527, 278] on button "Create quoting plan" at bounding box center [588, 268] width 565 height 29
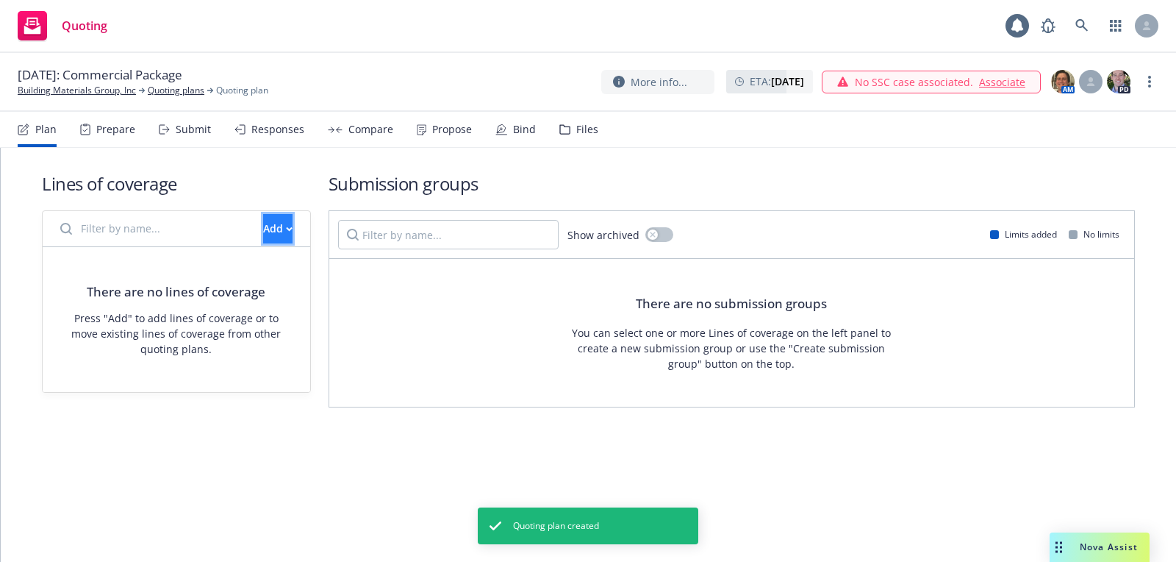
click at [263, 221] on button "Add" at bounding box center [277, 228] width 29 height 29
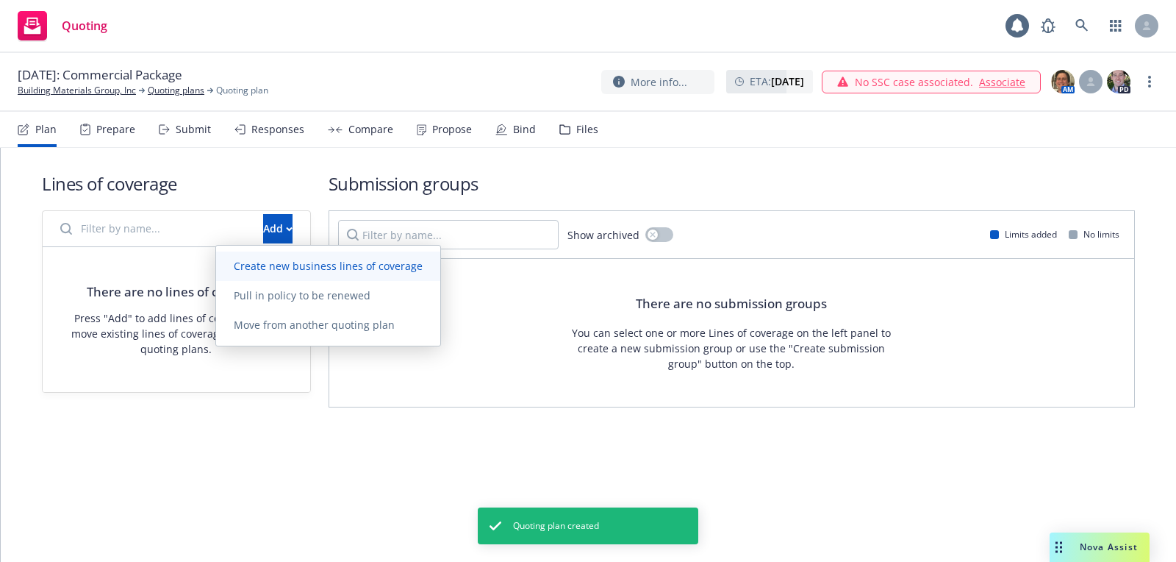
click at [332, 268] on span "Create new business lines of coverage" at bounding box center [328, 266] width 224 height 14
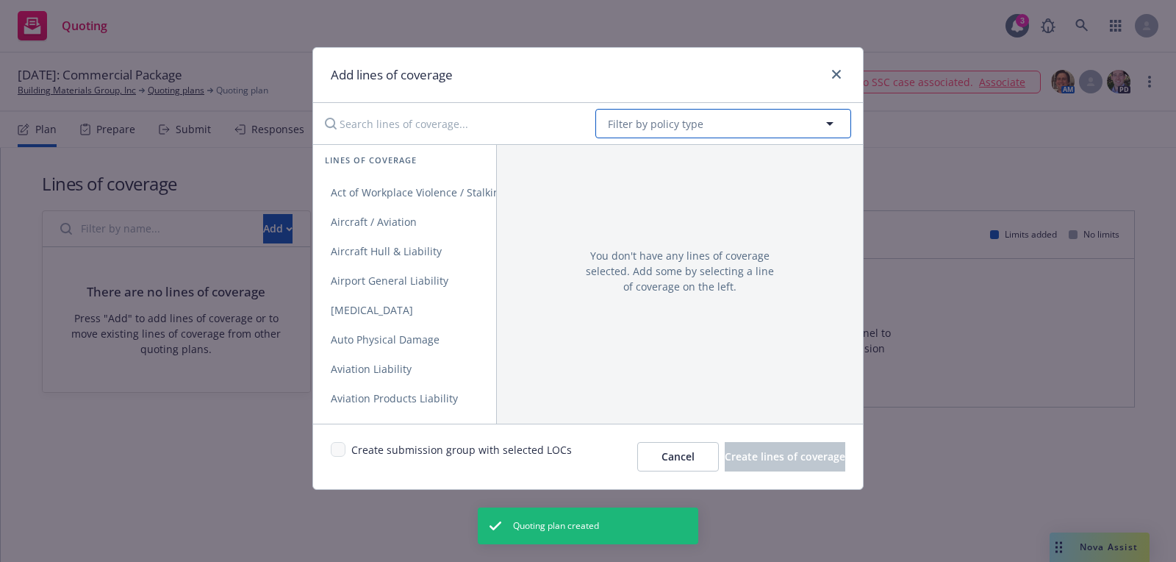
click at [710, 130] on button "Filter by policy type" at bounding box center [723, 123] width 256 height 29
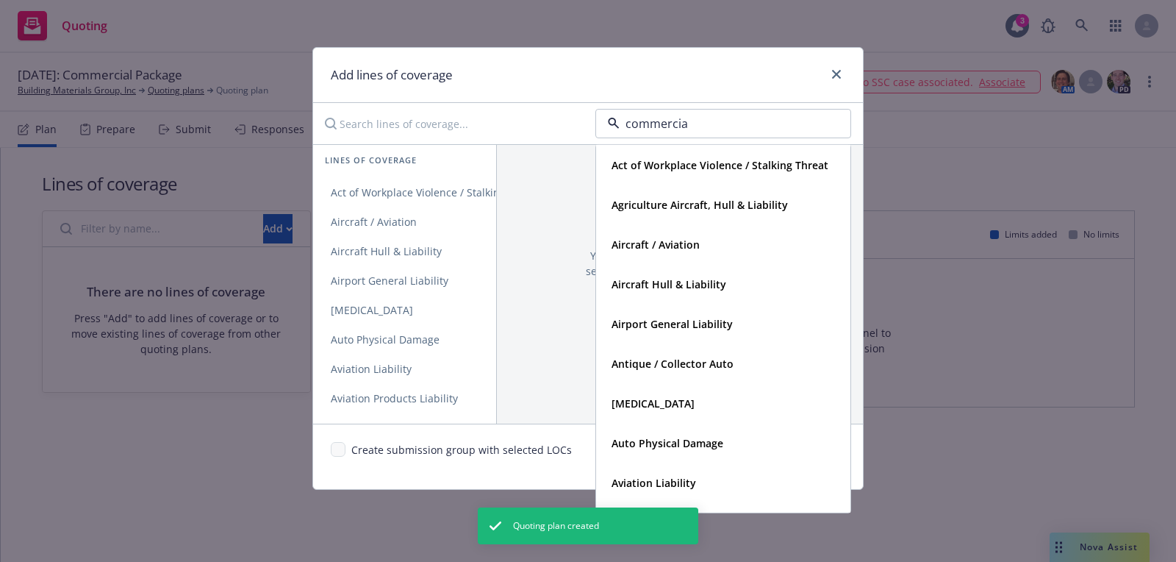
type input "commercial"
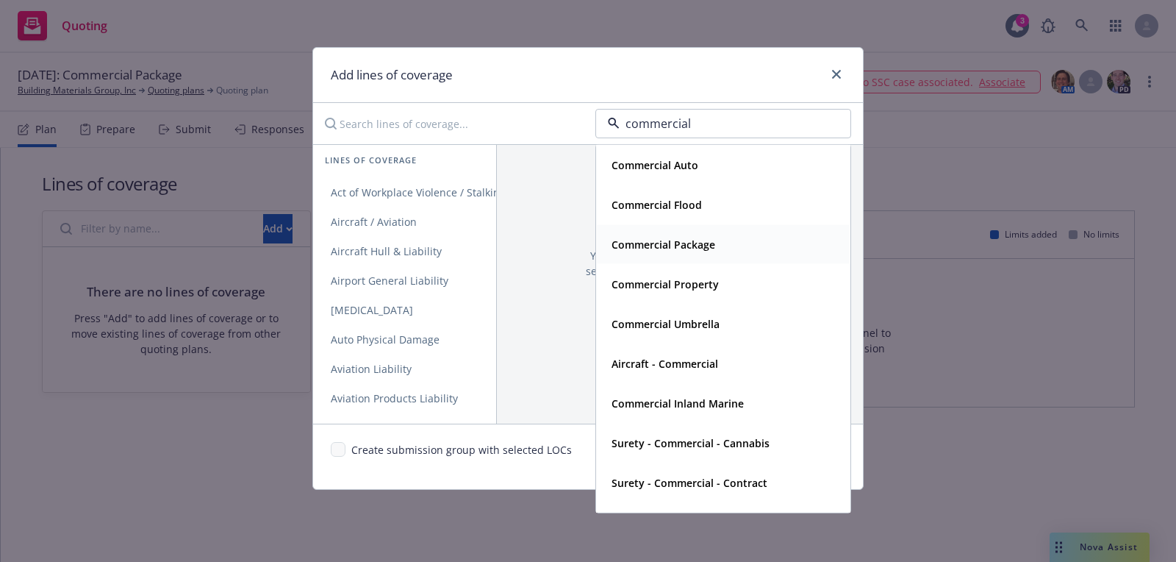
click at [705, 239] on strong "Commercial Package" at bounding box center [664, 244] width 104 height 14
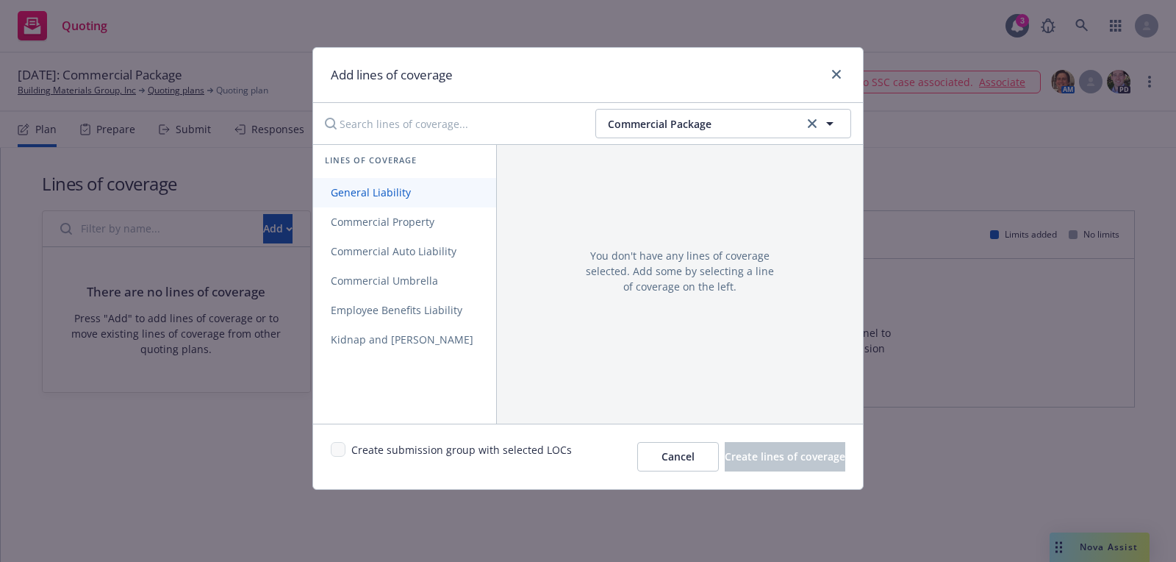
click at [459, 186] on link "General Liability" at bounding box center [404, 192] width 183 height 29
click at [459, 213] on link "Commercial Property" at bounding box center [404, 221] width 183 height 29
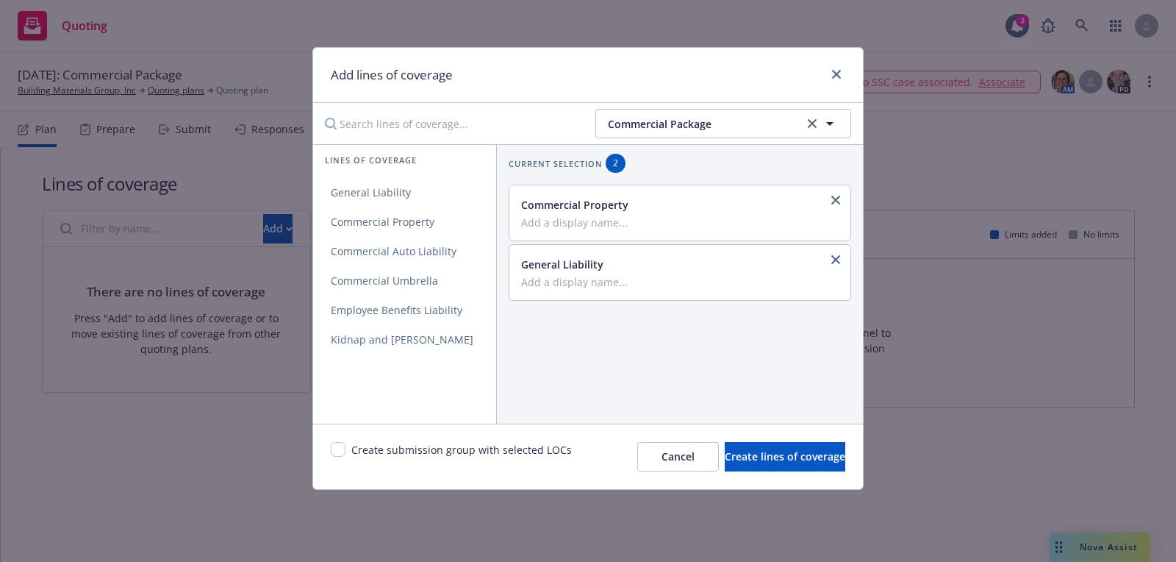
click at [345, 452] on div "Create submission group with selected LOCs" at bounding box center [451, 456] width 241 height 29
click at [337, 450] on input "checkbox" at bounding box center [338, 449] width 15 height 15
checkbox input "true"
click at [748, 449] on span "Create lines of coverage" at bounding box center [785, 456] width 121 height 14
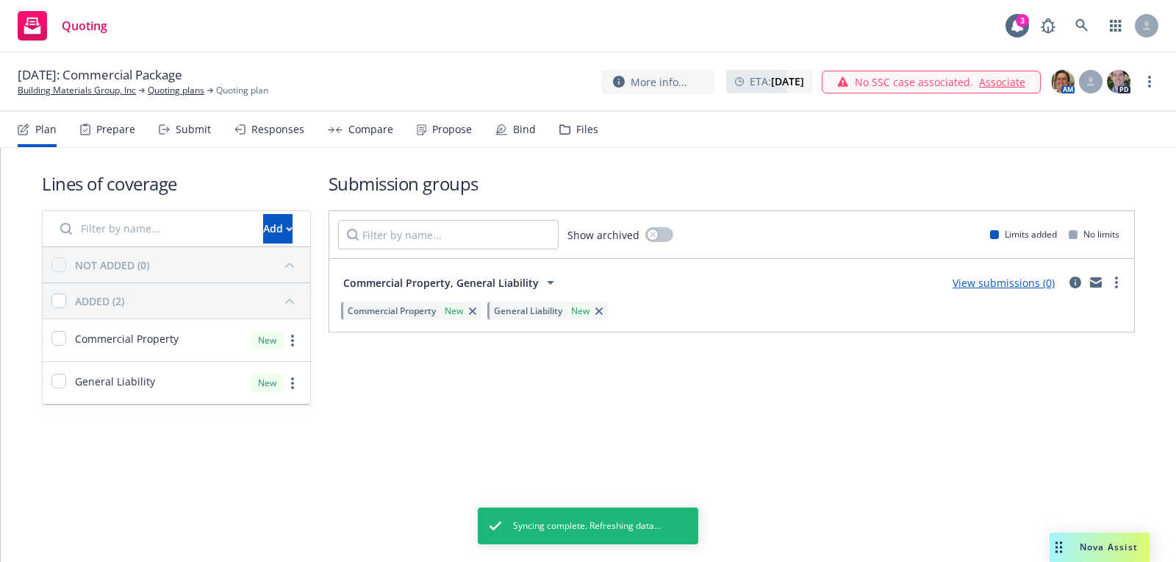
click at [92, 96] on link "Building Materials Group, Inc" at bounding box center [77, 90] width 118 height 13
